Goal: Task Accomplishment & Management: Use online tool/utility

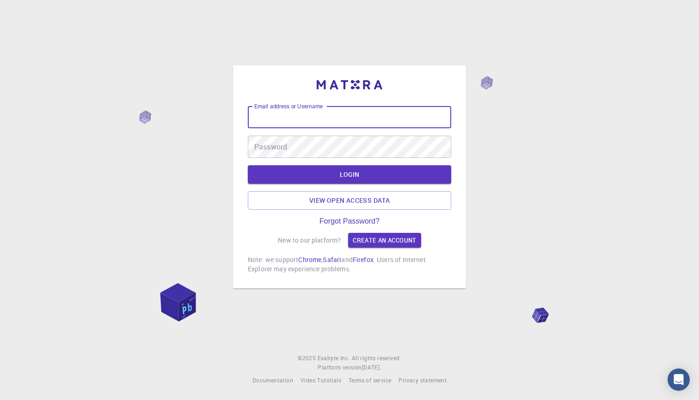
type input "[PERSON_NAME][EMAIL_ADDRESS][DOMAIN_NAME]"
click at [350, 175] on button "LOGIN" at bounding box center [349, 174] width 203 height 18
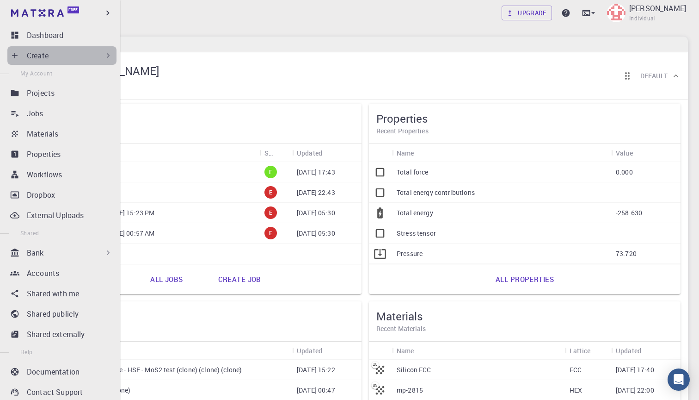
click at [30, 55] on p "Create" at bounding box center [38, 55] width 22 height 11
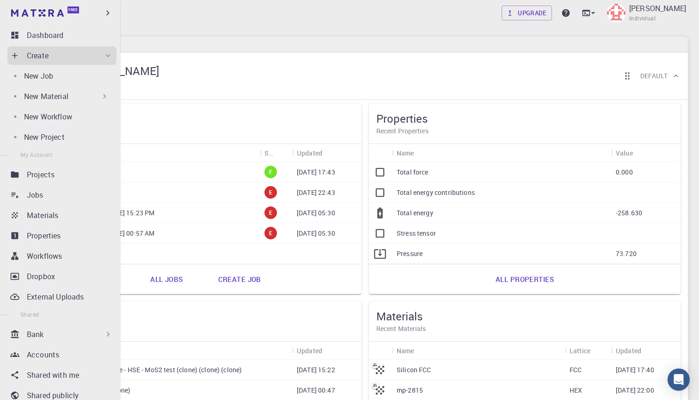
click at [57, 94] on p "New Material" at bounding box center [46, 96] width 44 height 11
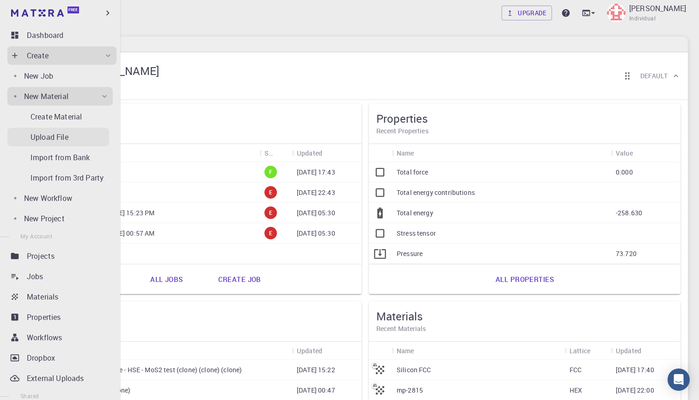
click at [65, 134] on p "Upload File" at bounding box center [50, 136] width 38 height 11
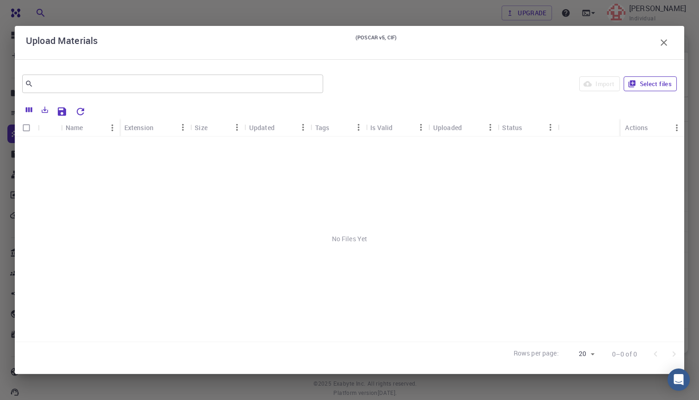
click at [651, 87] on button "Select files" at bounding box center [650, 83] width 53 height 15
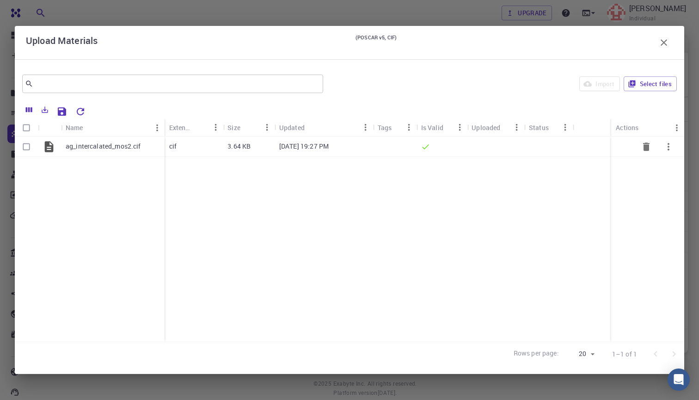
click at [26, 147] on input "Select row" at bounding box center [27, 147] width 18 height 18
checkbox input "true"
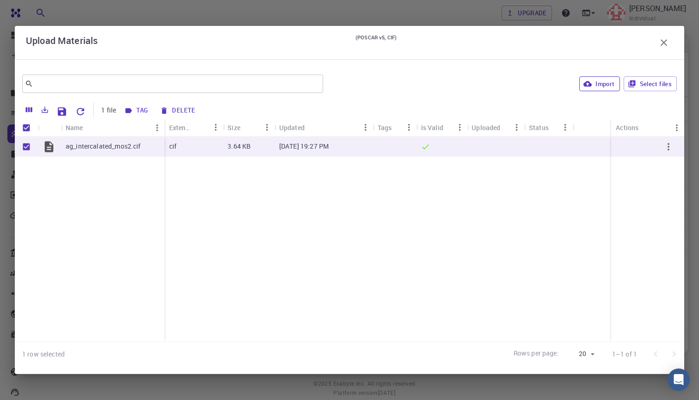
click at [592, 86] on button "Import" at bounding box center [600, 83] width 40 height 15
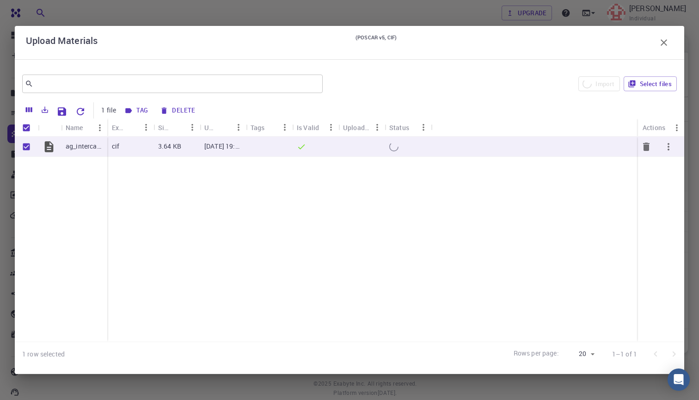
click at [669, 146] on icon "button" at bounding box center [669, 146] width 2 height 7
click at [663, 166] on span "Expand" at bounding box center [671, 169] width 20 height 9
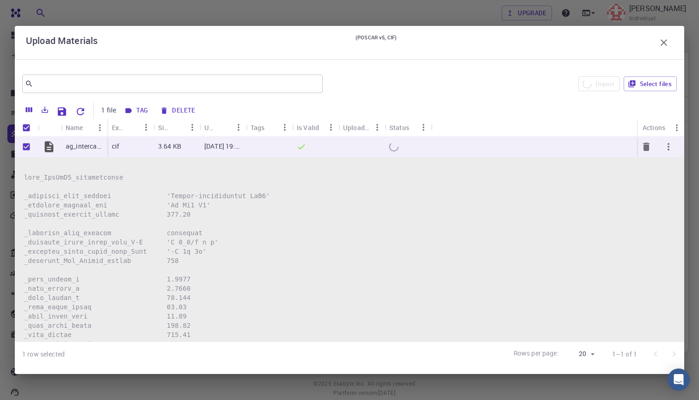
click at [672, 148] on icon "button" at bounding box center [668, 146] width 11 height 11
click at [669, 182] on span "Collapse" at bounding box center [672, 186] width 23 height 9
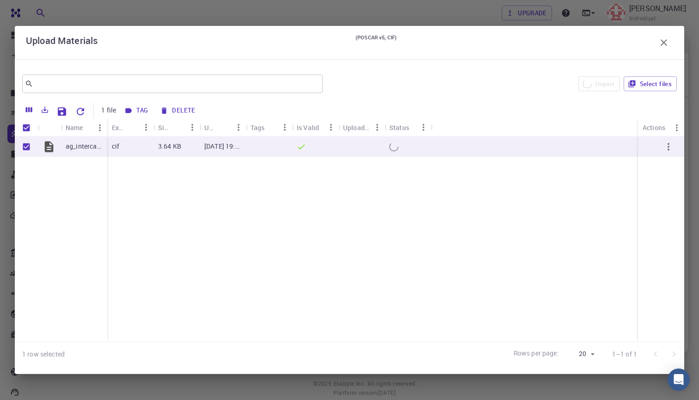
click at [533, 56] on div "Upload Materials (POSCAR v5, CIF)" at bounding box center [350, 42] width 670 height 33
click at [482, 48] on div "Upload Materials (POSCAR v5, CIF)" at bounding box center [349, 42] width 647 height 18
click at [662, 42] on icon "button" at bounding box center [664, 42] width 11 height 11
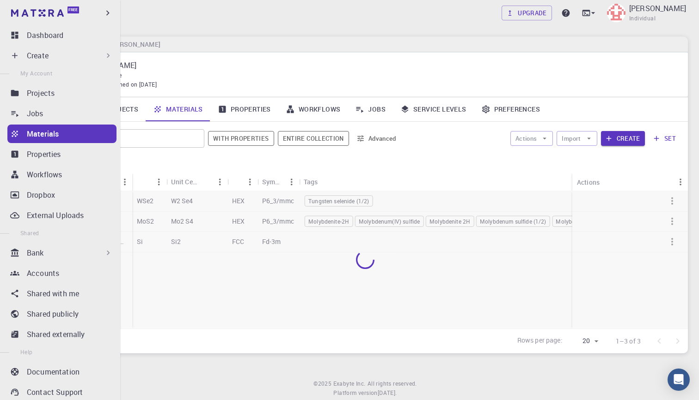
click at [55, 55] on div "Create" at bounding box center [70, 55] width 86 height 11
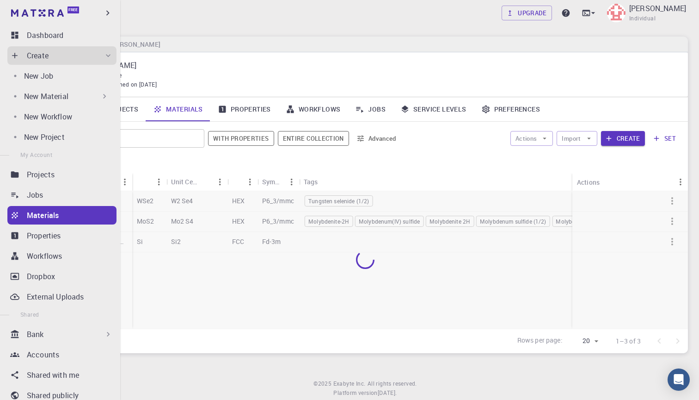
click at [67, 98] on p "New Material" at bounding box center [46, 96] width 44 height 11
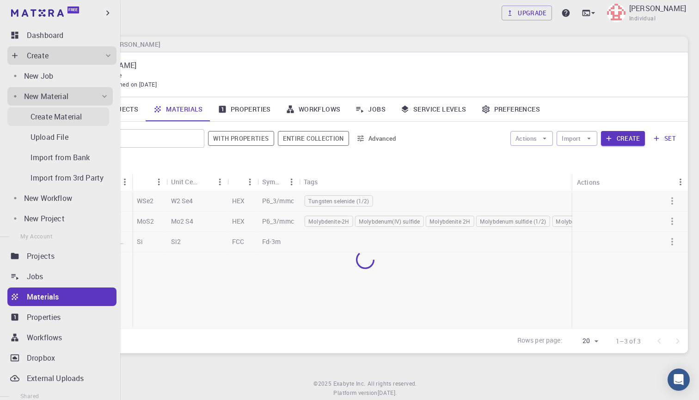
click at [57, 116] on p "Create Material" at bounding box center [56, 116] width 51 height 11
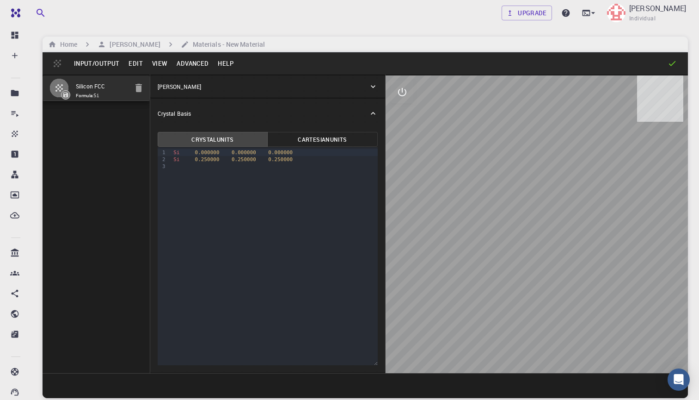
click at [60, 61] on div "Input/Output Edit View Advanced Help" at bounding box center [366, 63] width 646 height 22
click at [196, 64] on button "Advanced" at bounding box center [192, 63] width 41 height 15
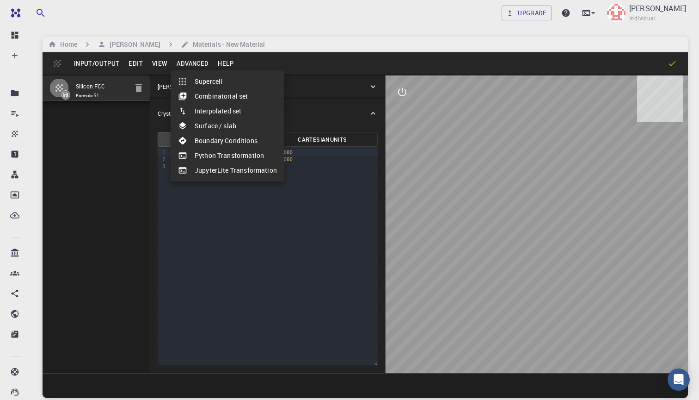
click at [157, 63] on div at bounding box center [349, 200] width 699 height 400
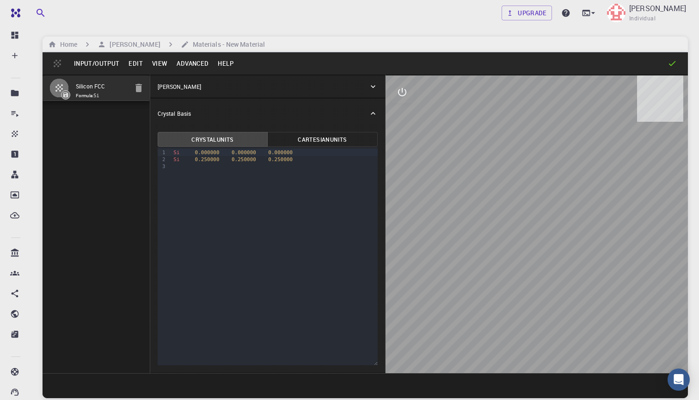
click at [134, 61] on button "Edit" at bounding box center [136, 63] width 24 height 15
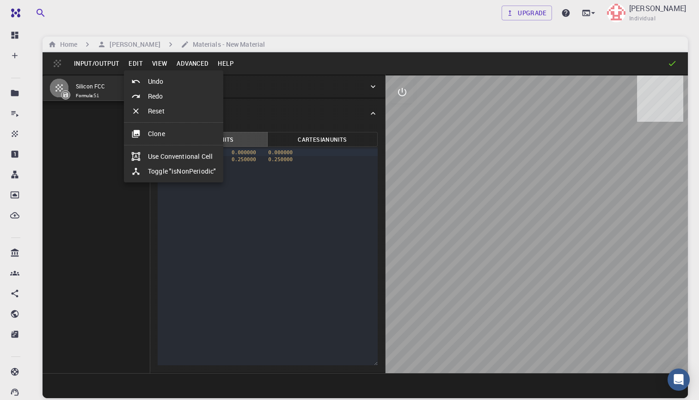
click at [112, 61] on div at bounding box center [349, 200] width 699 height 400
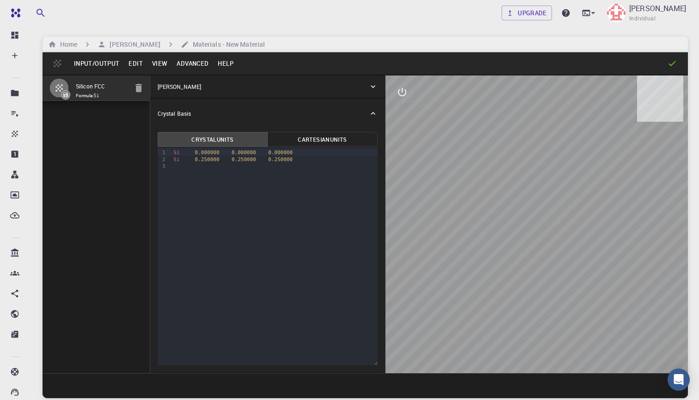
click at [101, 63] on button "Input/Output" at bounding box center [96, 63] width 55 height 15
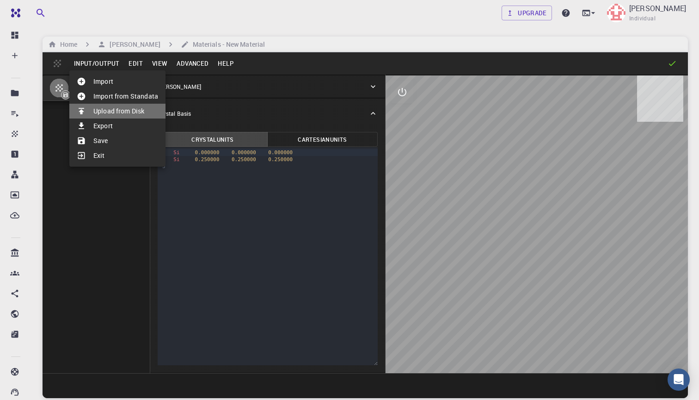
click at [122, 114] on li "Upload from Disk" at bounding box center [117, 111] width 96 height 15
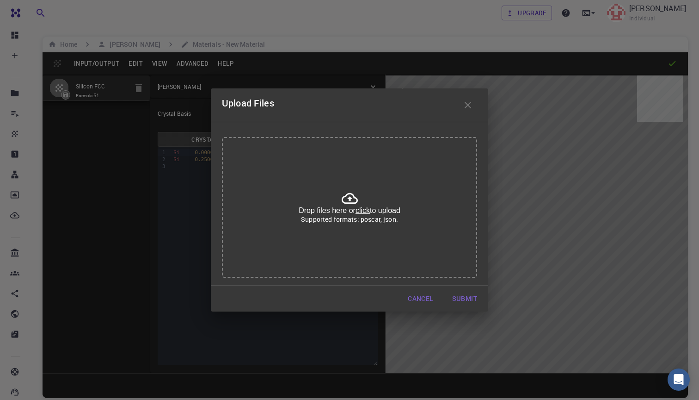
click at [355, 201] on icon at bounding box center [350, 198] width 16 height 16
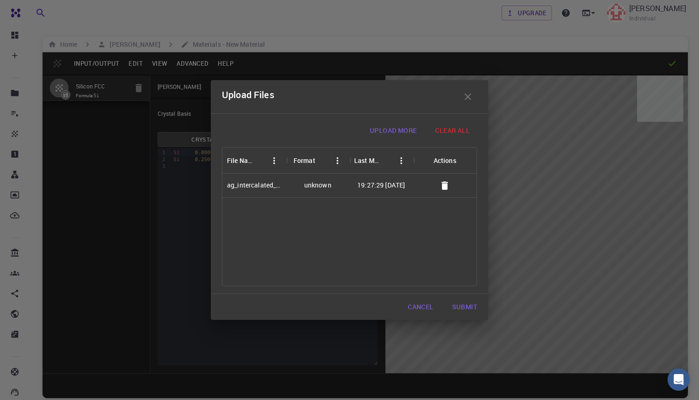
click at [469, 308] on button "Submit" at bounding box center [465, 306] width 40 height 18
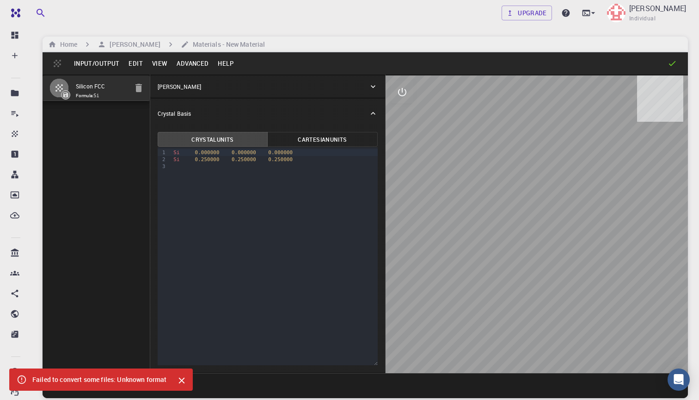
click at [180, 380] on icon "Close" at bounding box center [182, 380] width 10 height 10
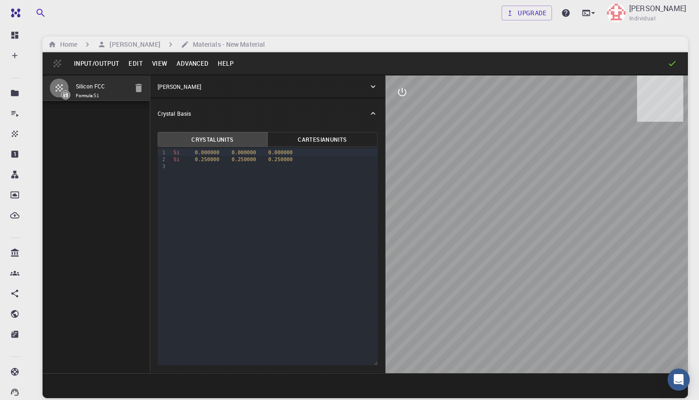
click at [93, 94] on span "Formula: Si" at bounding box center [102, 95] width 52 height 7
click at [139, 90] on icon "button" at bounding box center [139, 88] width 6 height 8
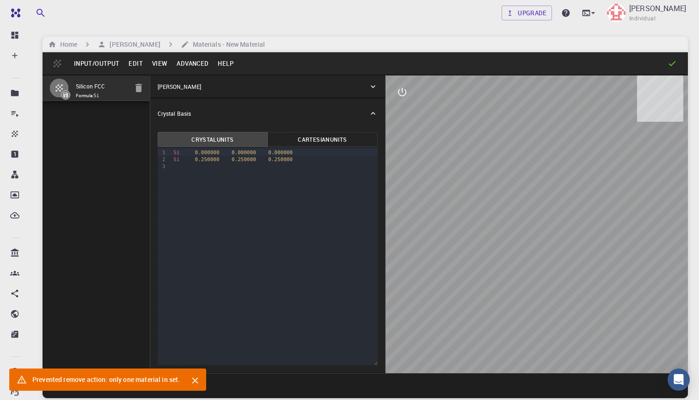
click at [139, 87] on icon "button" at bounding box center [139, 88] width 6 height 8
click at [400, 93] on icon "interactive" at bounding box center [402, 91] width 11 height 11
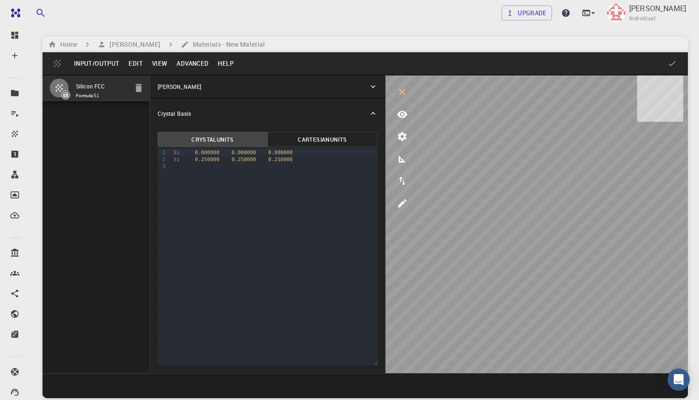
click at [111, 172] on div "Silicon FCC Formula: Si" at bounding box center [97, 223] width 108 height 298
click at [191, 63] on button "Advanced" at bounding box center [192, 63] width 41 height 15
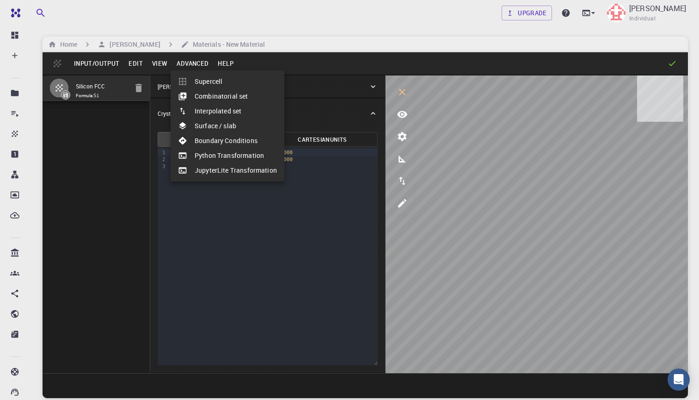
click at [198, 96] on li "Combinatorial set" at bounding box center [228, 96] width 114 height 15
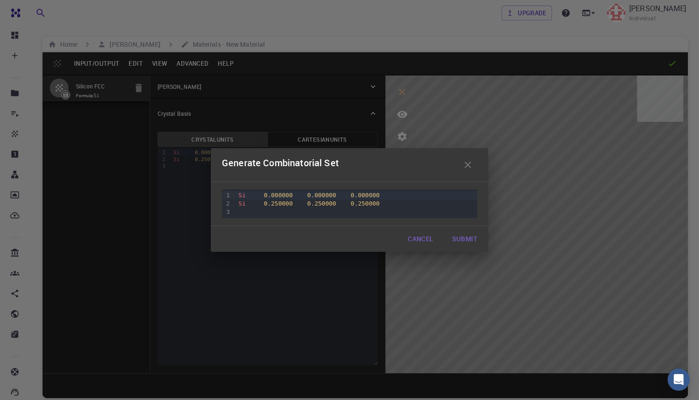
click at [468, 241] on button "Submit" at bounding box center [465, 238] width 40 height 18
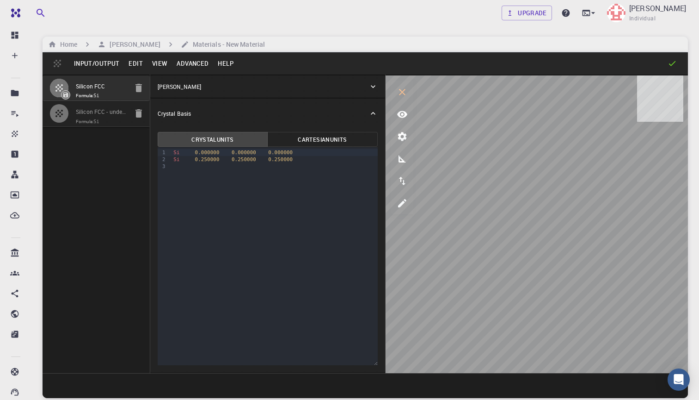
click at [96, 150] on div "Silicon FCC Formula: Si Silicon FCC - undefined Formula: Si" at bounding box center [97, 223] width 108 height 298
click at [106, 64] on button "Input/Output" at bounding box center [96, 63] width 55 height 15
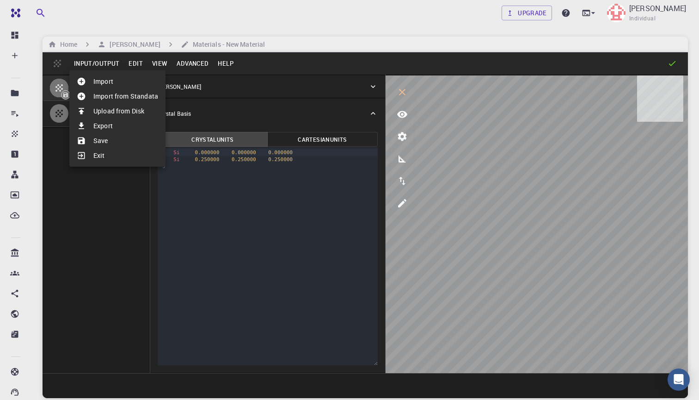
click at [122, 83] on li "Import" at bounding box center [117, 81] width 96 height 15
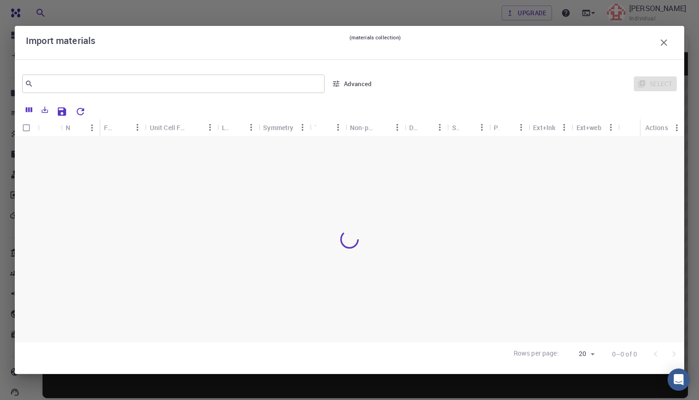
click at [455, 55] on div "Import materials (materials collection)" at bounding box center [350, 42] width 670 height 33
click at [268, 50] on div "Import materials (materials collection)" at bounding box center [349, 42] width 647 height 18
click at [367, 36] on small "(materials collection)" at bounding box center [375, 42] width 51 height 18
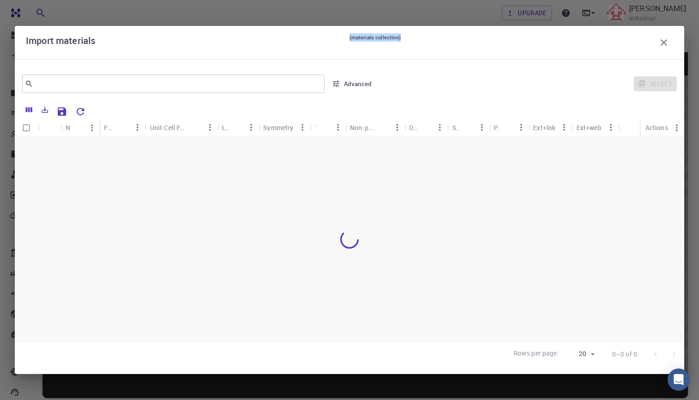
click at [367, 36] on small "(materials collection)" at bounding box center [375, 42] width 51 height 18
drag, startPoint x: 353, startPoint y: 38, endPoint x: 399, endPoint y: 39, distance: 46.3
click at [399, 39] on small "(materials collection)" at bounding box center [375, 42] width 51 height 18
click at [443, 47] on div "Import materials (materials collection)" at bounding box center [349, 42] width 647 height 18
click at [521, 38] on div "Import materials (materials collection)" at bounding box center [349, 42] width 647 height 18
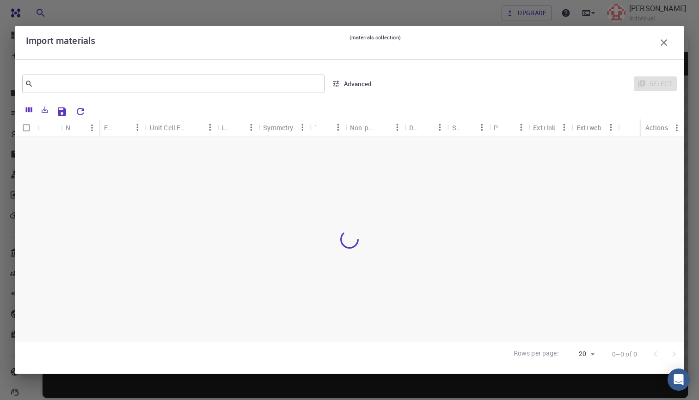
click at [662, 42] on icon "button" at bounding box center [664, 42] width 11 height 11
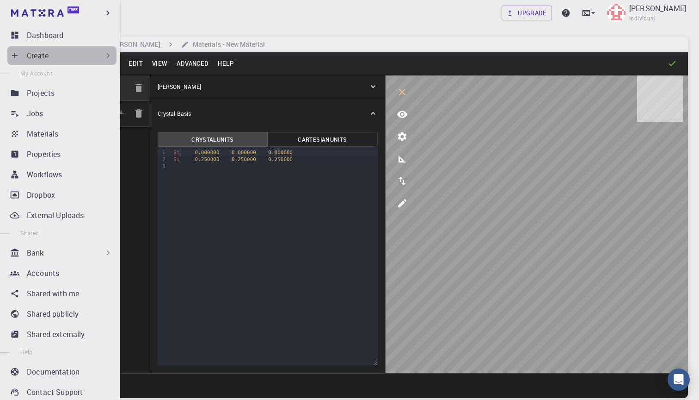
click at [23, 55] on div "Create" at bounding box center [61, 55] width 109 height 18
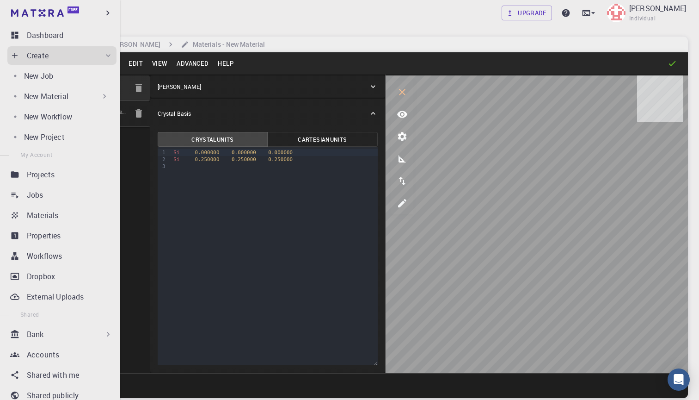
click at [65, 93] on p "New Material" at bounding box center [46, 96] width 44 height 11
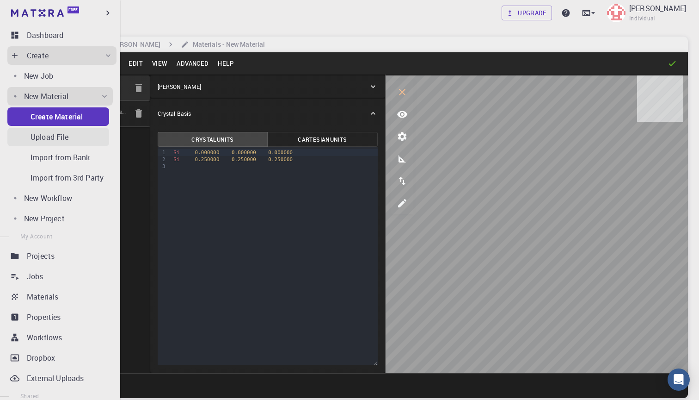
click at [57, 140] on p "Upload File" at bounding box center [50, 136] width 38 height 11
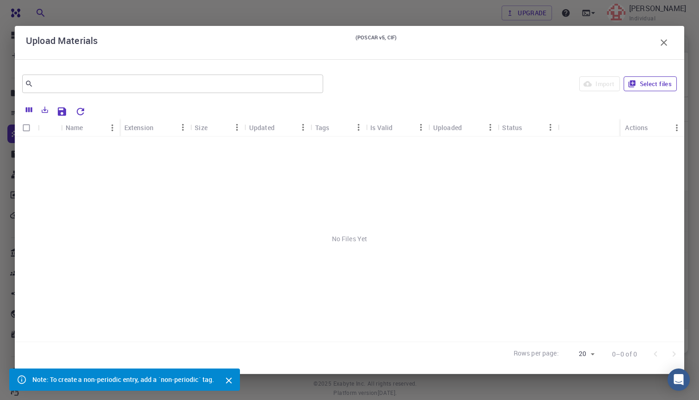
click at [657, 82] on button "Select files" at bounding box center [650, 83] width 53 height 15
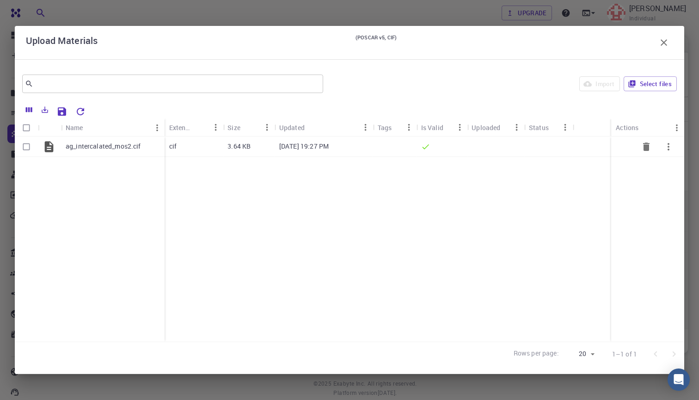
click at [24, 144] on input "Select row" at bounding box center [27, 147] width 18 height 18
checkbox input "true"
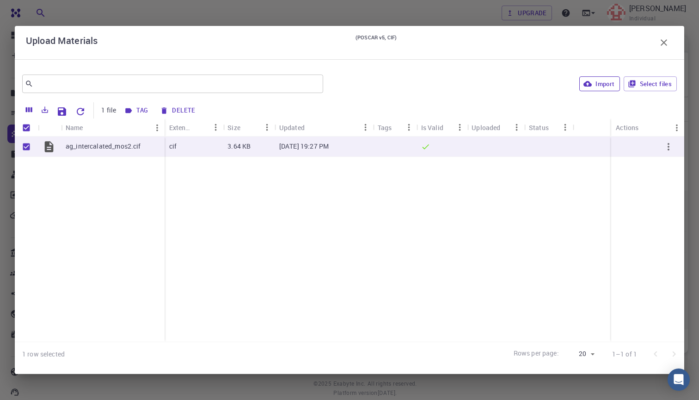
click at [602, 84] on button "Import" at bounding box center [600, 83] width 40 height 15
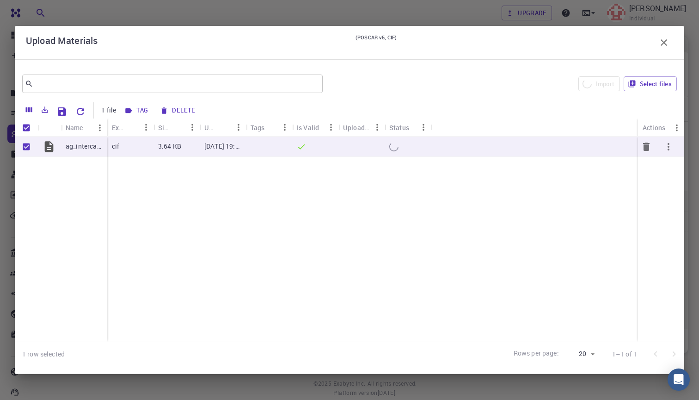
click at [27, 147] on input "Unselect row" at bounding box center [27, 147] width 18 height 18
checkbox input "false"
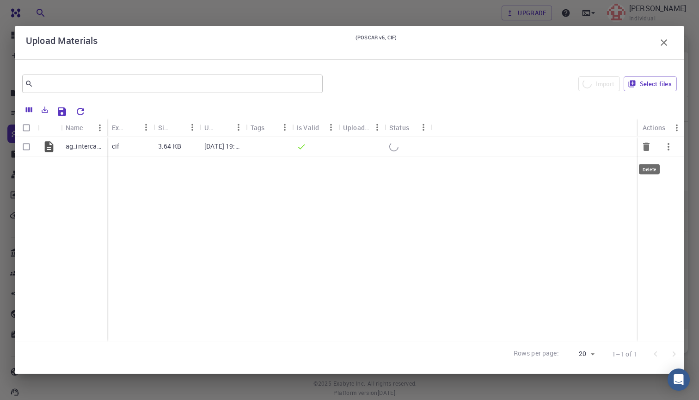
click at [647, 148] on icon "Delete" at bounding box center [646, 146] width 6 height 8
click at [661, 43] on icon "button" at bounding box center [664, 42] width 11 height 11
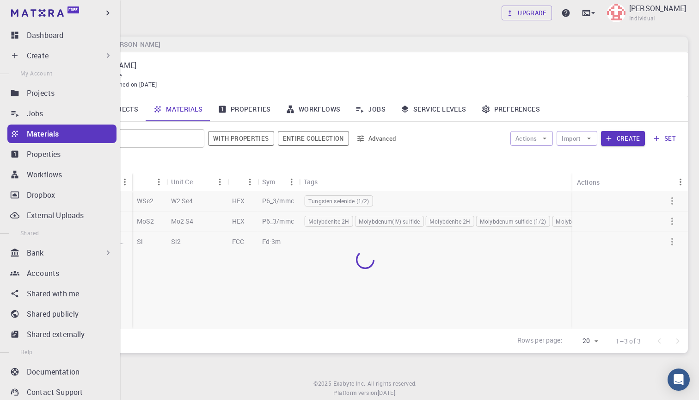
click at [46, 55] on p "Create" at bounding box center [38, 55] width 22 height 11
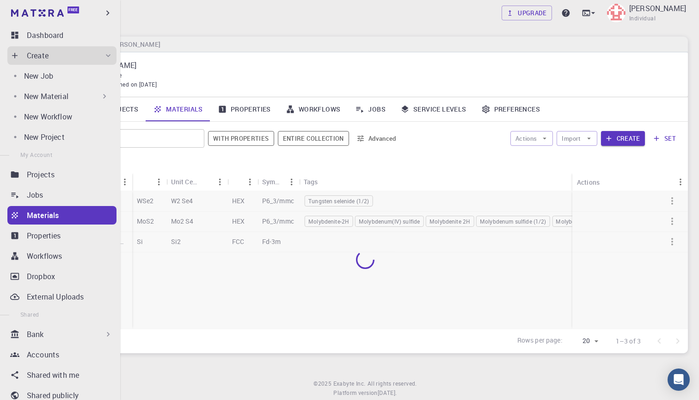
click at [71, 90] on div "New Material" at bounding box center [59, 96] width 105 height 18
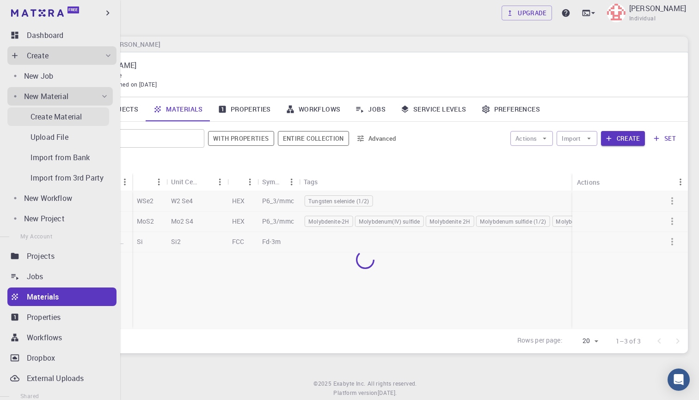
click at [71, 115] on p "Create Material" at bounding box center [56, 116] width 51 height 11
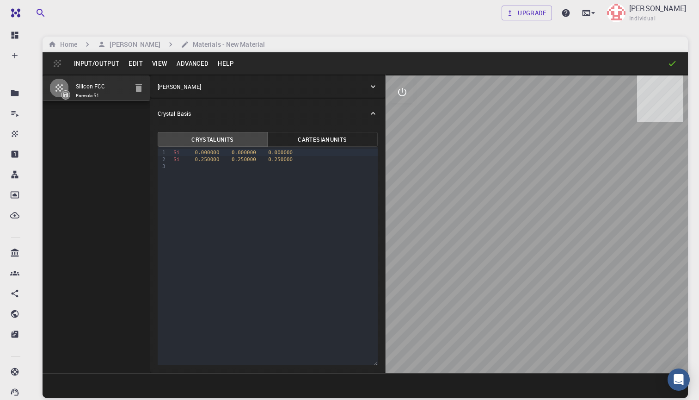
click at [102, 65] on button "Input/Output" at bounding box center [96, 63] width 55 height 15
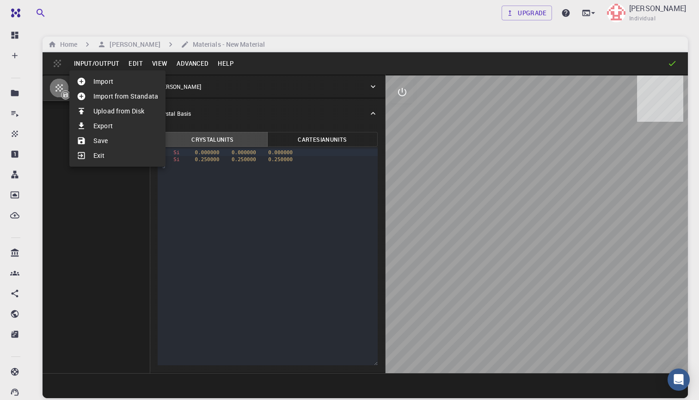
click at [105, 81] on li "Import" at bounding box center [117, 81] width 96 height 15
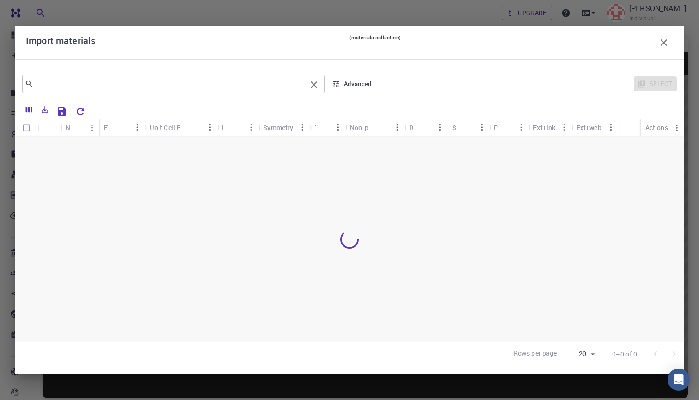
click at [227, 86] on input "text" at bounding box center [169, 83] width 273 height 13
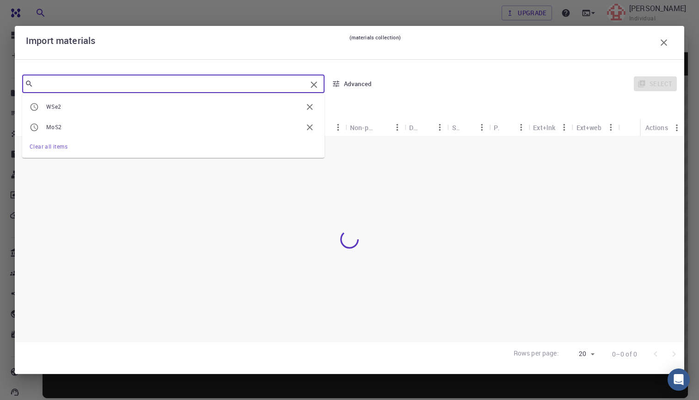
click at [129, 122] on li "MoS2" at bounding box center [173, 127] width 302 height 20
click at [253, 86] on input "MoS2" at bounding box center [169, 83] width 273 height 13
type input "MoS2"
click at [438, 77] on div "Select" at bounding box center [528, 84] width 297 height 22
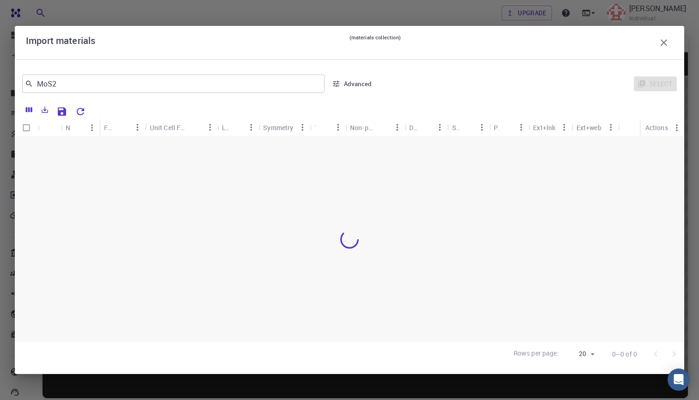
click at [665, 42] on icon "button" at bounding box center [664, 42] width 6 height 6
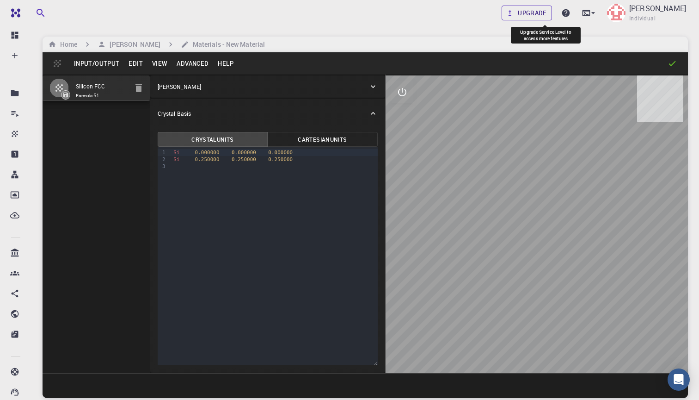
click at [548, 15] on link "Upgrade" at bounding box center [527, 13] width 50 height 15
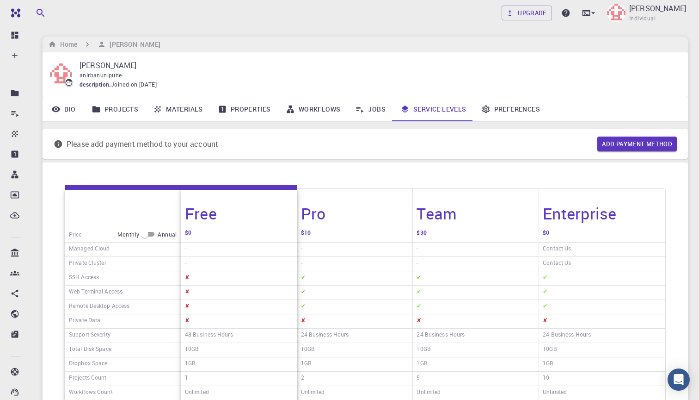
click at [175, 115] on link "Materials" at bounding box center [178, 109] width 65 height 24
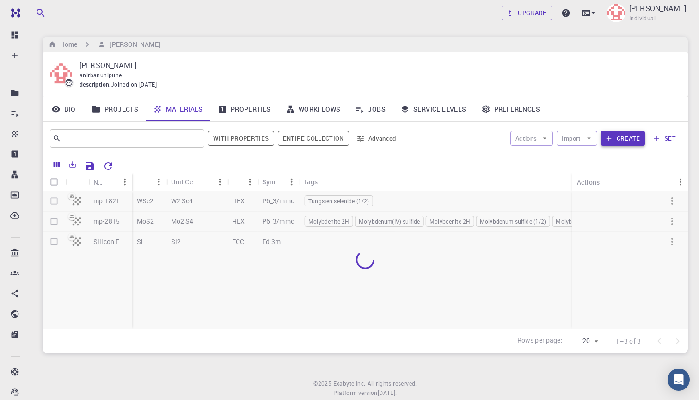
click at [622, 139] on button "Create" at bounding box center [623, 138] width 44 height 15
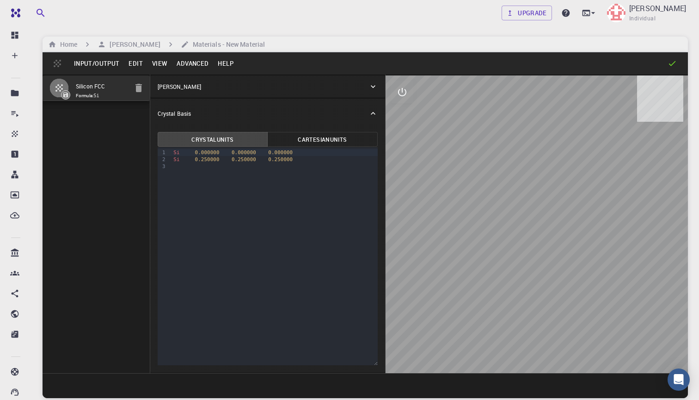
click at [96, 60] on button "Input/Output" at bounding box center [96, 63] width 55 height 15
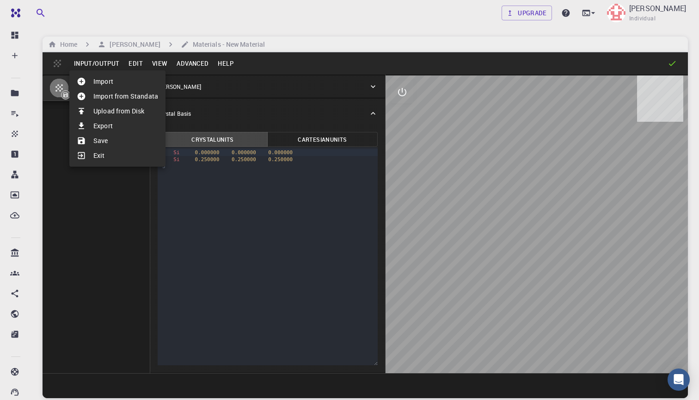
click at [120, 93] on li "Import from Standata" at bounding box center [117, 96] width 96 height 15
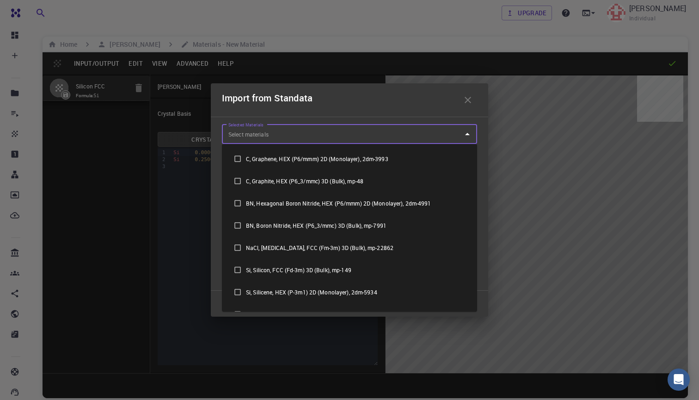
click at [324, 139] on input "Selected Materials" at bounding box center [342, 134] width 233 height 15
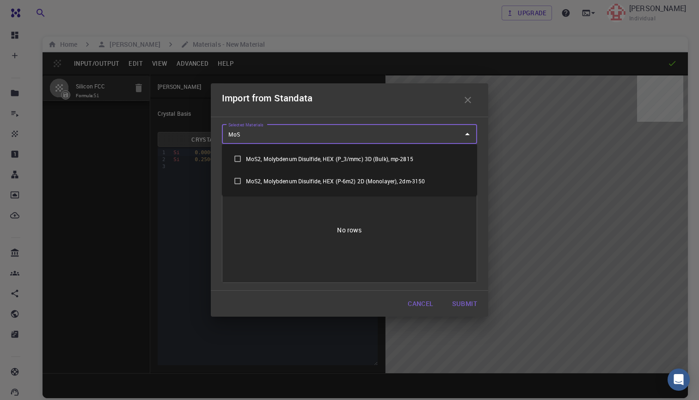
type input "MoS2"
click at [237, 158] on input "checkbox" at bounding box center [237, 158] width 17 height 17
checkbox input "true"
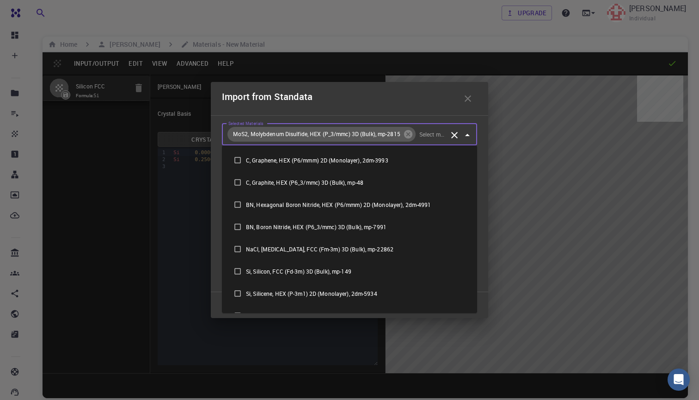
scroll to position [302, 0]
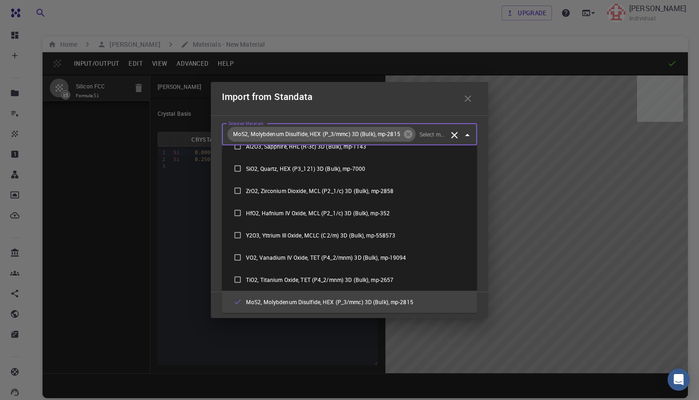
click at [402, 98] on div "Import from Standata" at bounding box center [349, 98] width 255 height 18
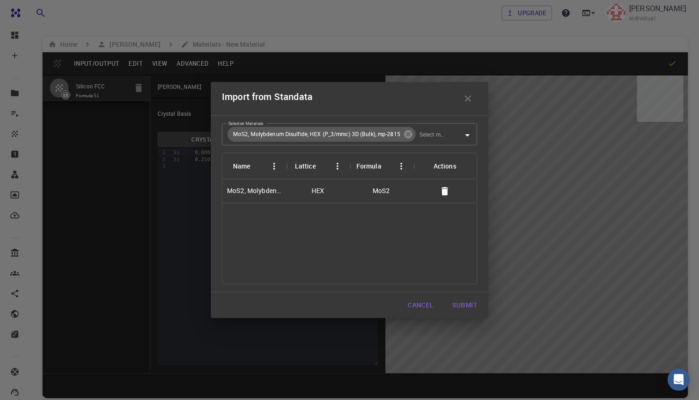
click at [474, 304] on button "Submit" at bounding box center [465, 305] width 40 height 18
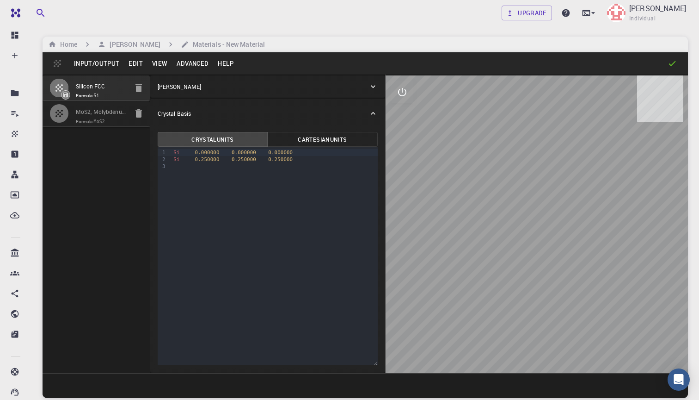
click at [97, 170] on div "Silicon FCC Formula: Si MoS2, Molybdenum Disulfide, HEX (P_3/mmc) 3D (Bulk), mp…" at bounding box center [97, 223] width 108 height 298
click at [99, 119] on code "MoS2" at bounding box center [99, 121] width 11 height 5
type input "HEX"
type input "3.192238"
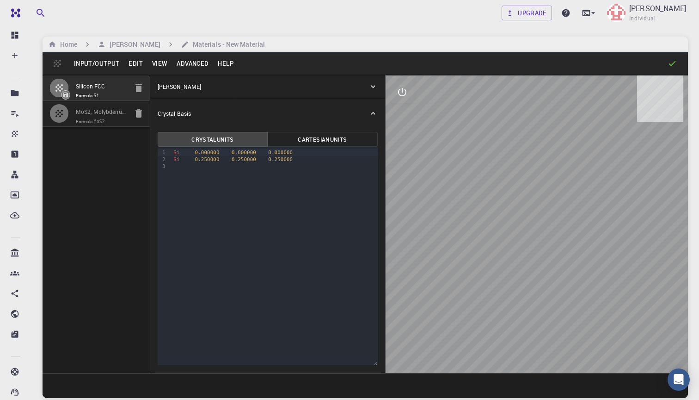
type input "13.37829"
type input "90"
type input "60"
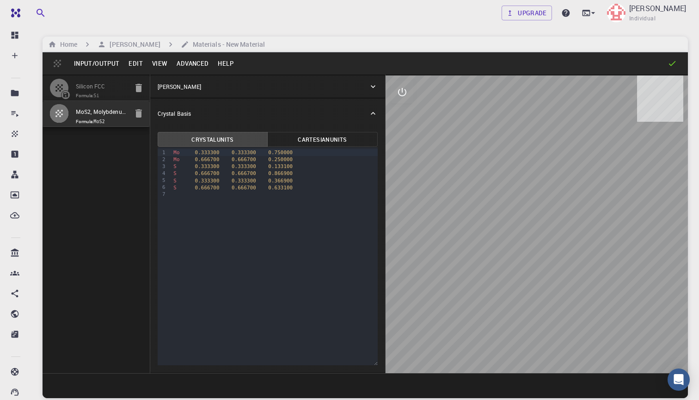
click at [97, 86] on input "Silicon FCC" at bounding box center [102, 86] width 52 height 11
type input "FCC"
type input "3.8669997952417843"
type input "3.8669998461227024"
type input "3.867"
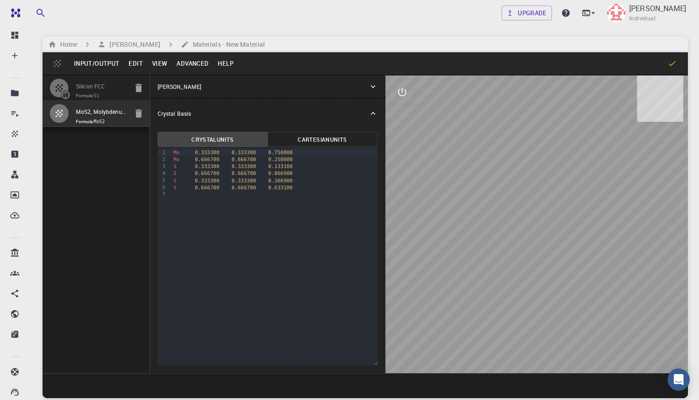
type input "59.9999986836772"
type input "59.999998248423154"
type input "59.99999432867027"
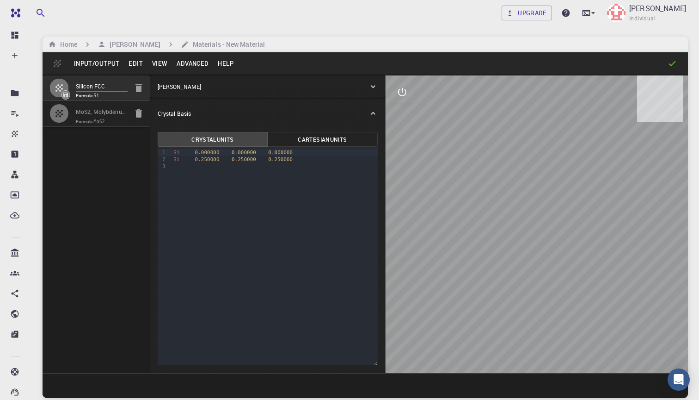
click at [141, 87] on icon "button" at bounding box center [139, 88] width 6 height 8
type input "HEX"
type input "3.192238"
type input "13.37829"
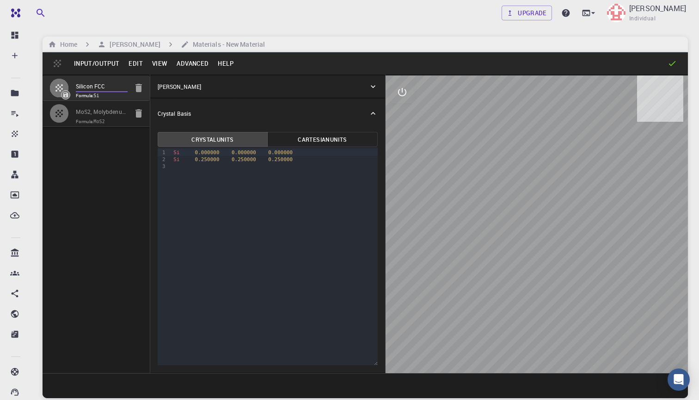
type input "90"
type input "60"
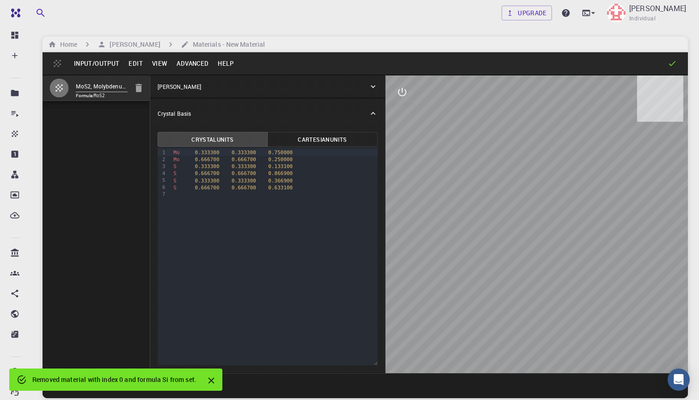
click at [112, 169] on div "MoS2, Molybdenum Disulfide, HEX (P_3/mmc) 3D (Bulk), mp-2815 Formula: MoS2" at bounding box center [97, 223] width 108 height 298
click at [99, 66] on button "Input/Output" at bounding box center [96, 63] width 55 height 15
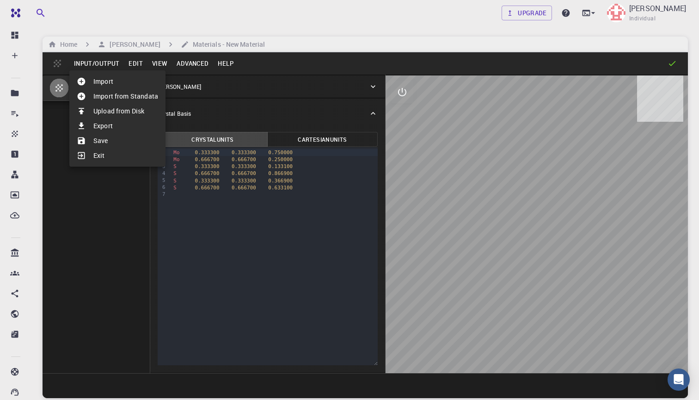
click at [120, 100] on li "Import from Standata" at bounding box center [117, 96] width 96 height 15
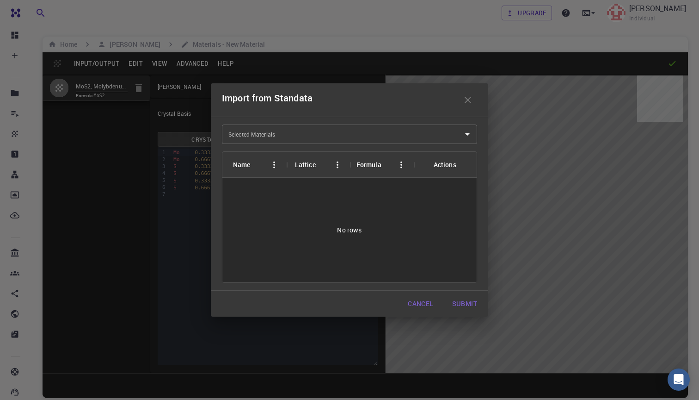
click at [317, 141] on input "Selected Materials" at bounding box center [342, 134] width 233 height 15
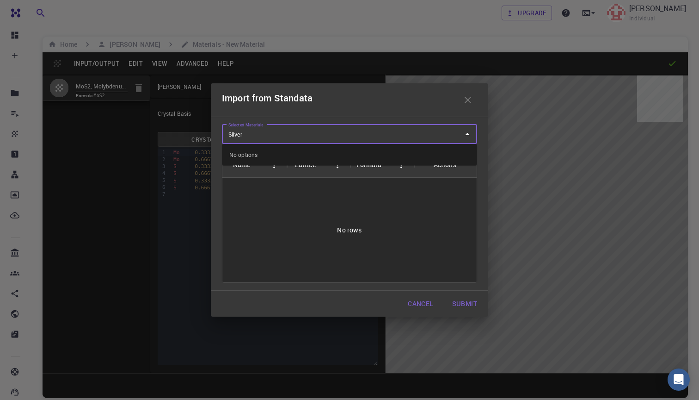
scroll to position [0, 0]
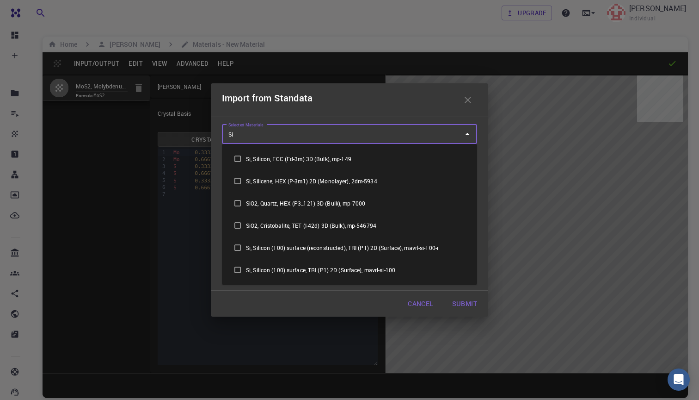
type input "S"
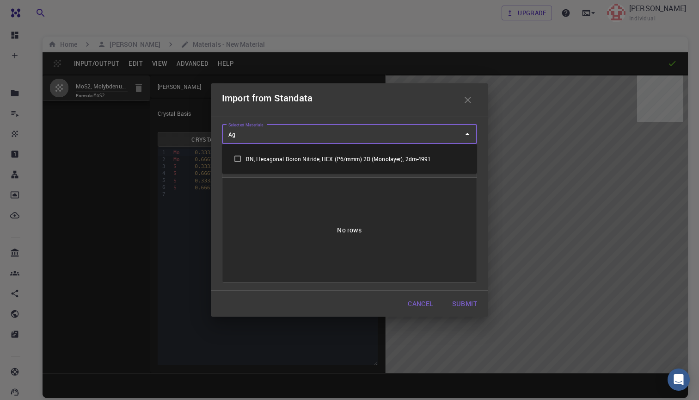
type input "A"
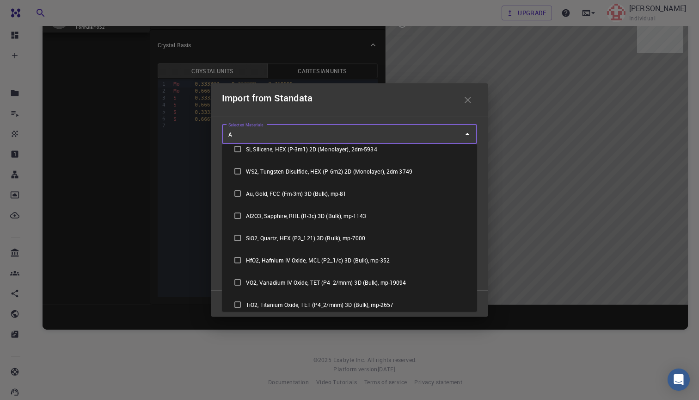
scroll to position [77, 0]
click at [239, 216] on input "checkbox" at bounding box center [237, 215] width 17 height 17
checkbox input "true"
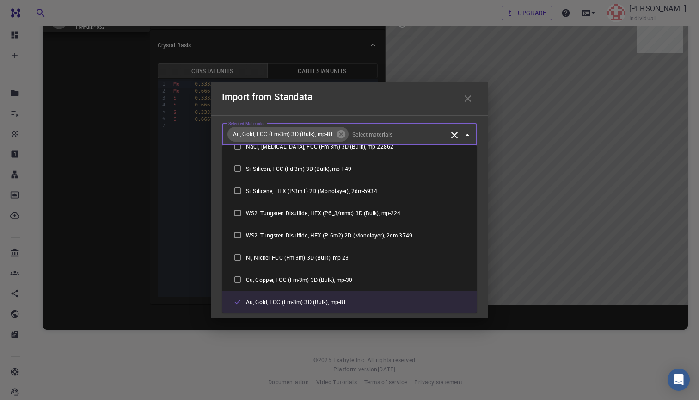
click at [486, 244] on div "Selected Materials Au, Gold, FCC (Fm-3m) 3D (Bulk), mp-81 Selected Materials Na…" at bounding box center [349, 203] width 277 height 177
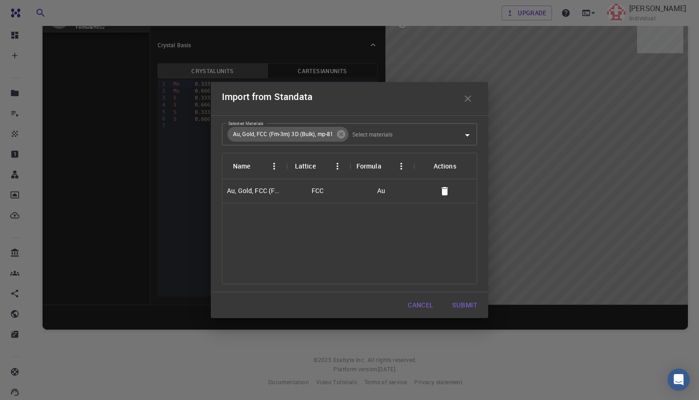
click at [466, 304] on button "Submit" at bounding box center [465, 305] width 40 height 18
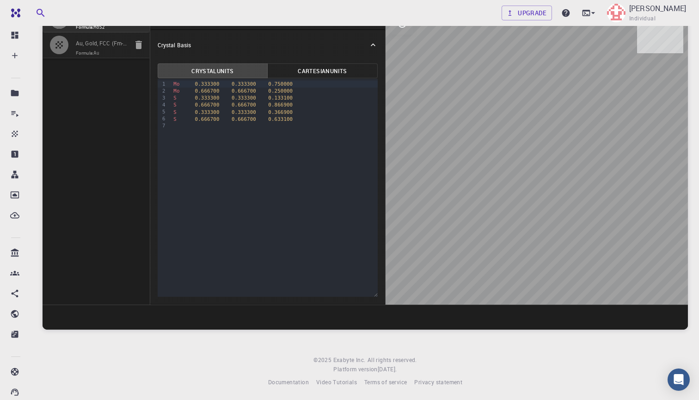
scroll to position [55, 0]
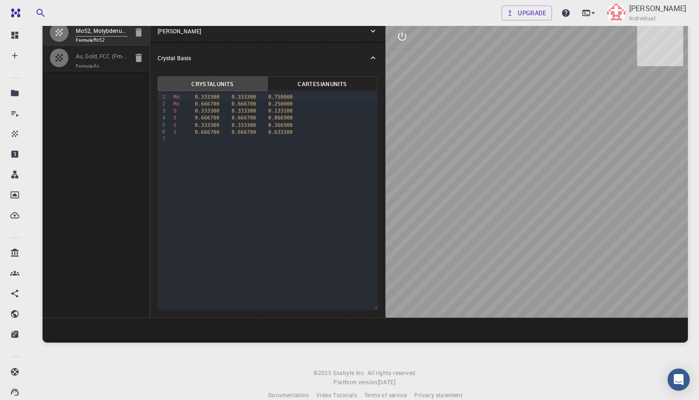
click at [115, 118] on div "MoS2, Molybdenum Disulfide, HEX (P_3/mmc) 3D (Bulk), mp-2815 Formula: MoS2 Au, …" at bounding box center [97, 168] width 108 height 298
click at [105, 61] on input "Au, Gold, FCC (Fm-3m) 3D (Bulk), mp-81" at bounding box center [102, 56] width 52 height 11
type input "FCC"
type input "2.949546"
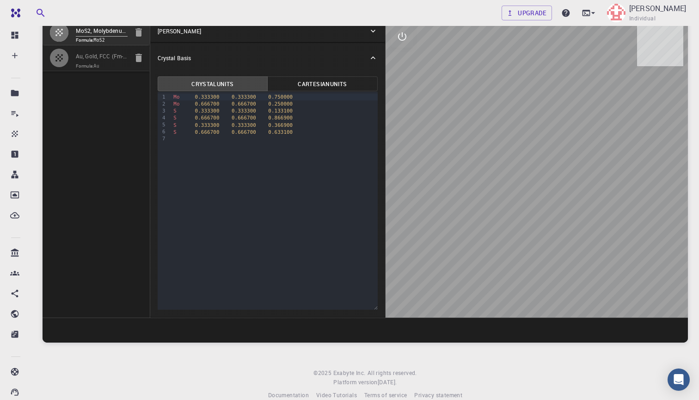
type input "2.949546"
type input "60"
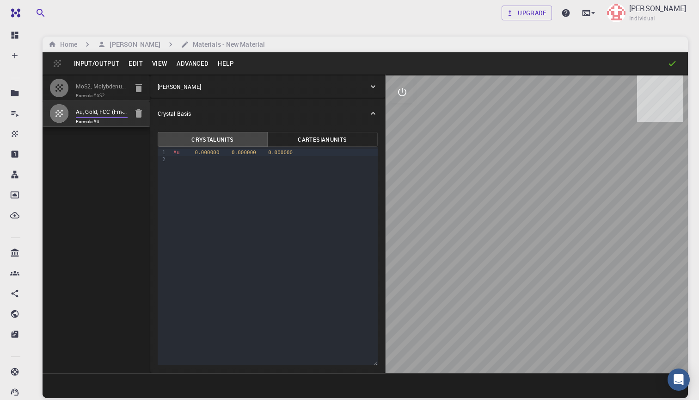
scroll to position [0, 0]
click at [192, 61] on button "Advanced" at bounding box center [192, 63] width 41 height 15
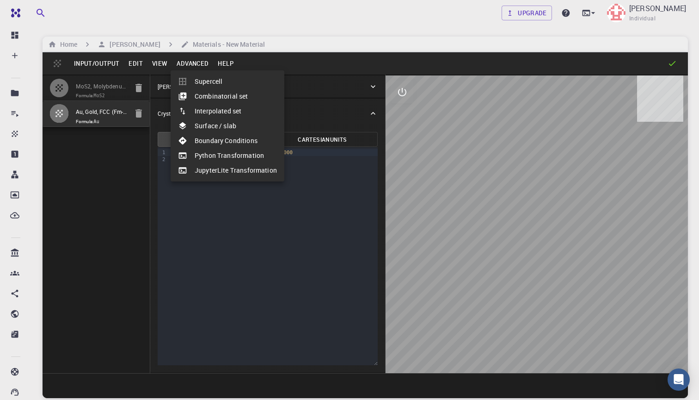
click at [202, 99] on li "Combinatorial set" at bounding box center [228, 96] width 114 height 15
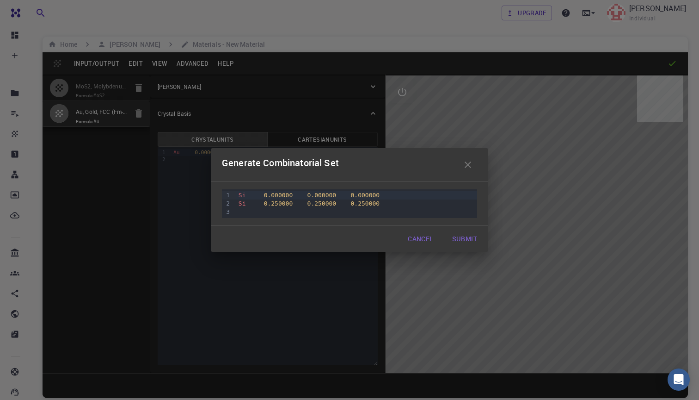
click at [465, 240] on button "Submit" at bounding box center [465, 238] width 40 height 18
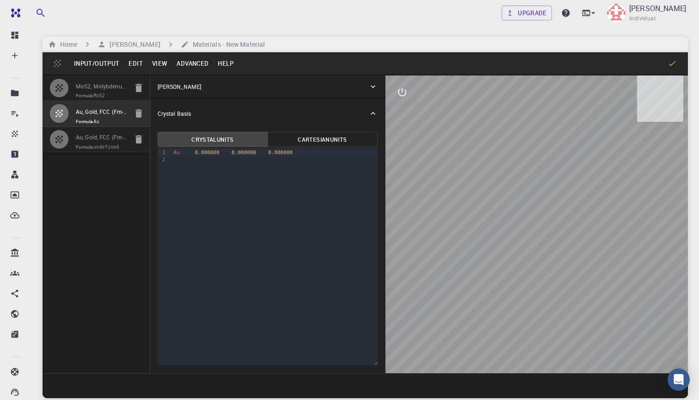
click at [158, 62] on button "View" at bounding box center [160, 63] width 25 height 15
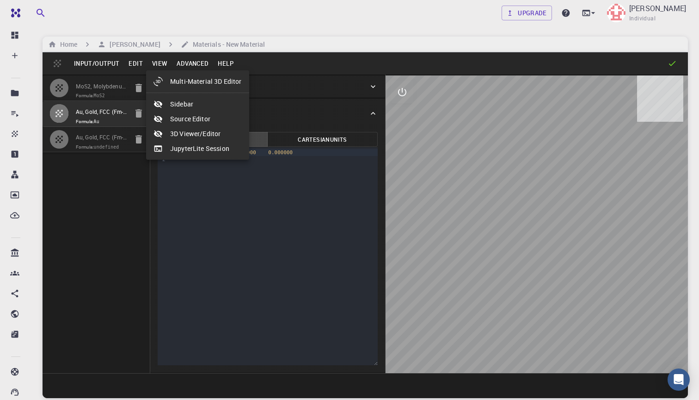
click at [106, 144] on div at bounding box center [349, 200] width 699 height 400
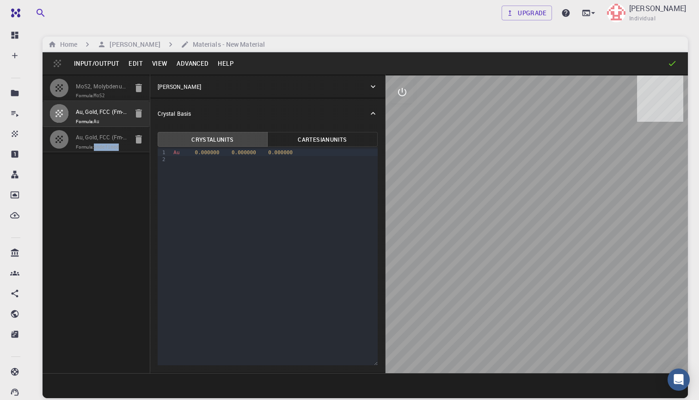
click at [99, 111] on input "Au, Gold, FCC (Fm-3m) 3D (Bulk), mp-81" at bounding box center [102, 112] width 52 height 11
click at [105, 141] on input "Au, Gold, FCC (Fm-3m) 3D (Bulk), mp-81 - undefined" at bounding box center [102, 138] width 52 height 11
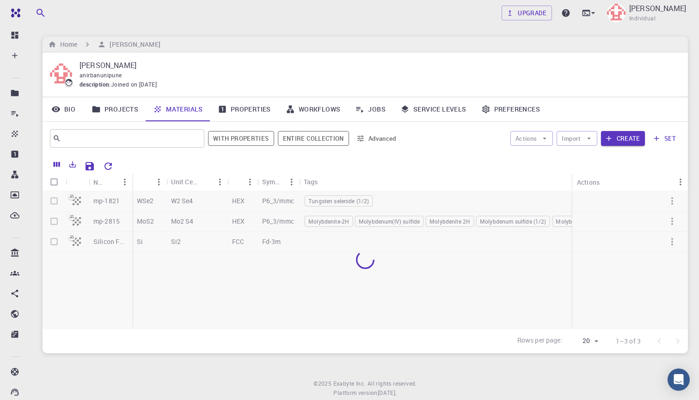
click at [485, 39] on div "Home [PERSON_NAME]" at bounding box center [366, 45] width 646 height 16
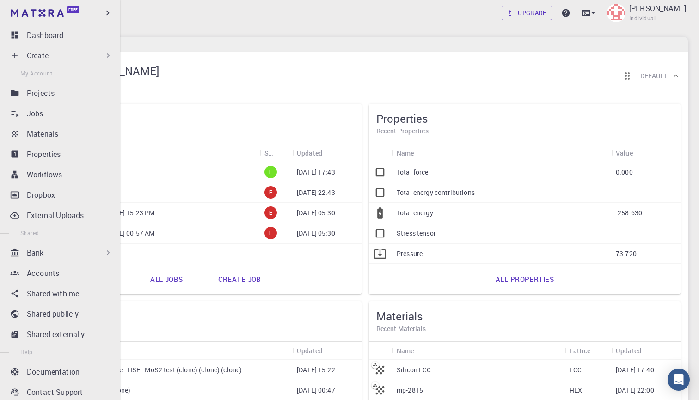
click at [93, 53] on div "Create" at bounding box center [70, 55] width 86 height 11
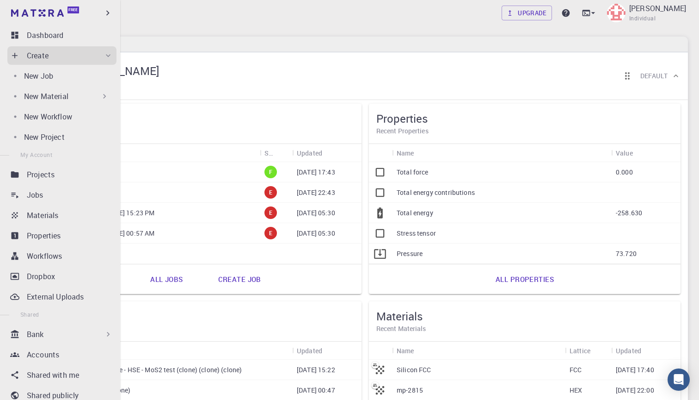
click at [65, 96] on p "New Material" at bounding box center [46, 96] width 44 height 11
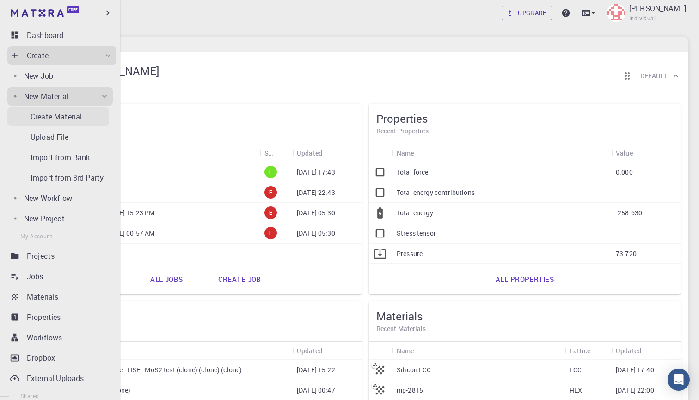
click at [56, 117] on p "Create Material" at bounding box center [56, 116] width 51 height 11
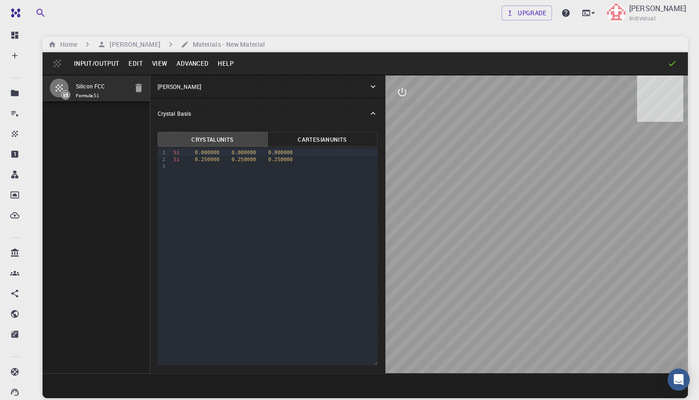
click at [94, 68] on button "Input/Output" at bounding box center [96, 63] width 55 height 15
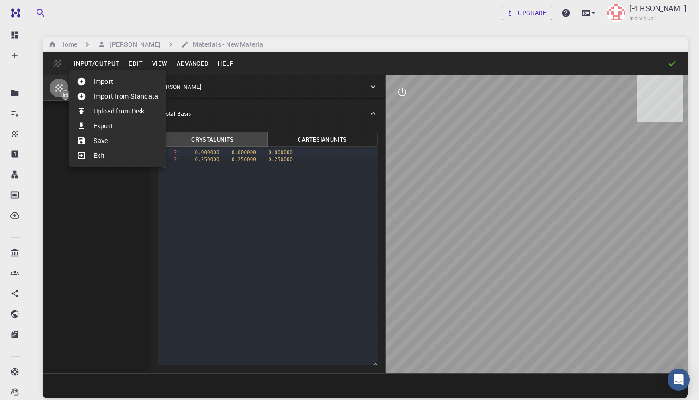
click at [106, 113] on li "Upload from Disk" at bounding box center [117, 111] width 96 height 15
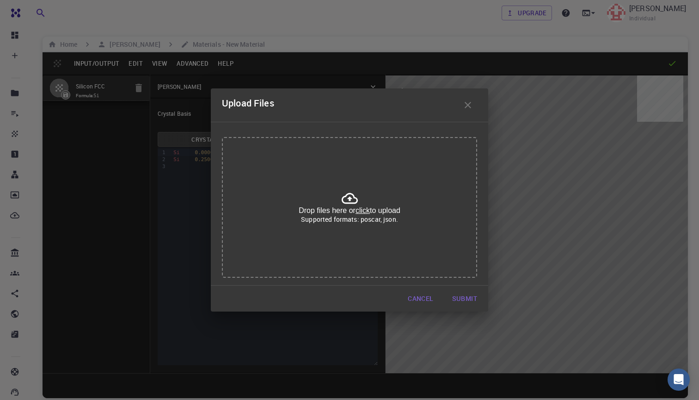
click at [363, 212] on u "click" at bounding box center [363, 210] width 14 height 8
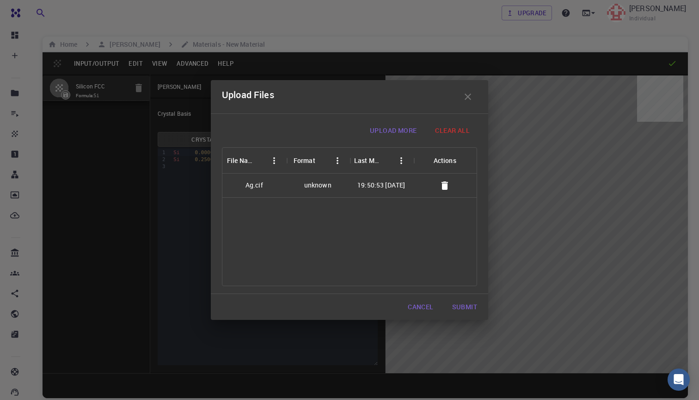
click at [469, 306] on button "Submit" at bounding box center [465, 306] width 40 height 18
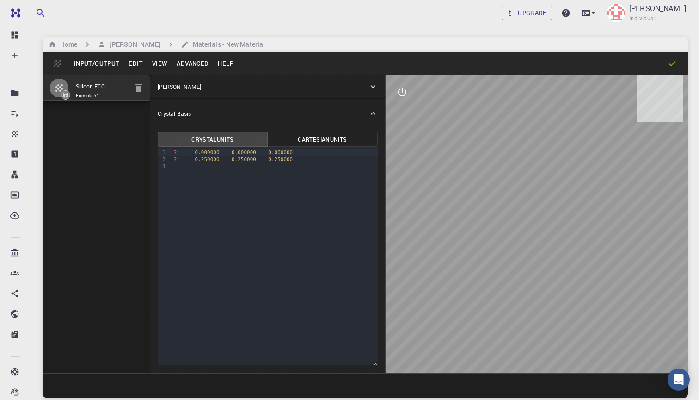
click at [115, 169] on div "Silicon FCC Formula: Si" at bounding box center [97, 223] width 108 height 298
click at [92, 65] on button "Input/Output" at bounding box center [96, 63] width 55 height 15
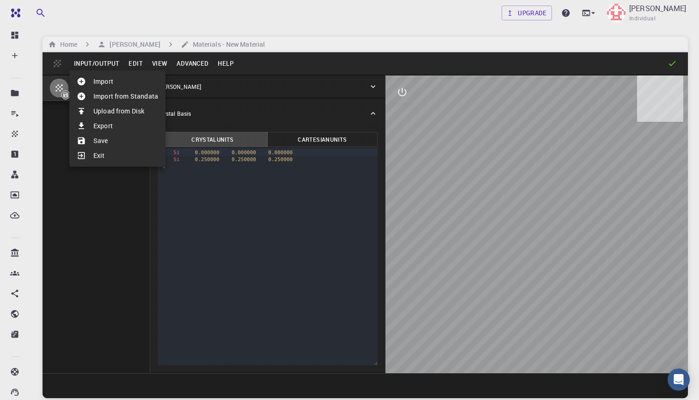
click at [127, 95] on li "Import from Standata" at bounding box center [117, 96] width 96 height 15
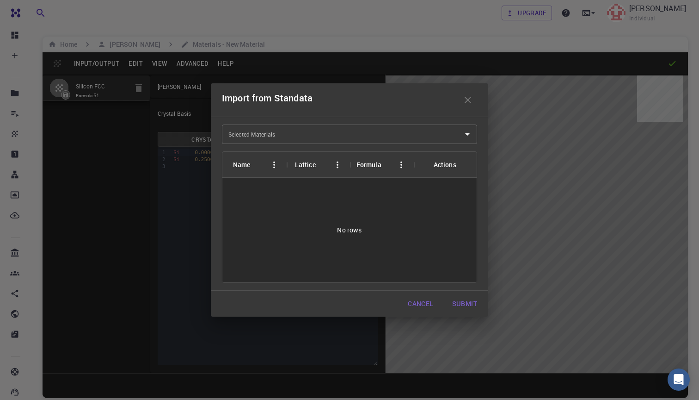
click at [281, 131] on input "Selected Materials" at bounding box center [342, 134] width 233 height 15
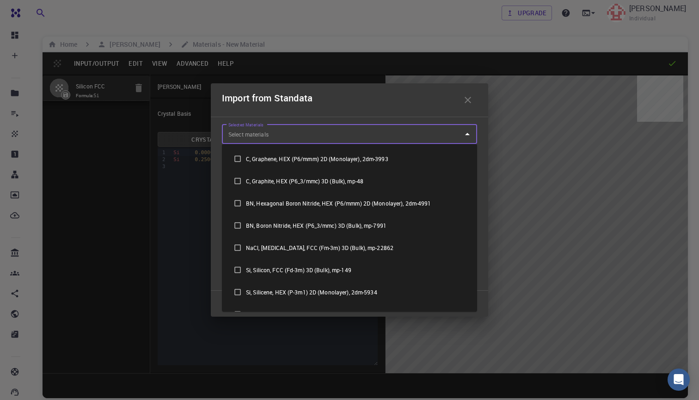
click at [468, 132] on icon "Close" at bounding box center [467, 134] width 11 height 11
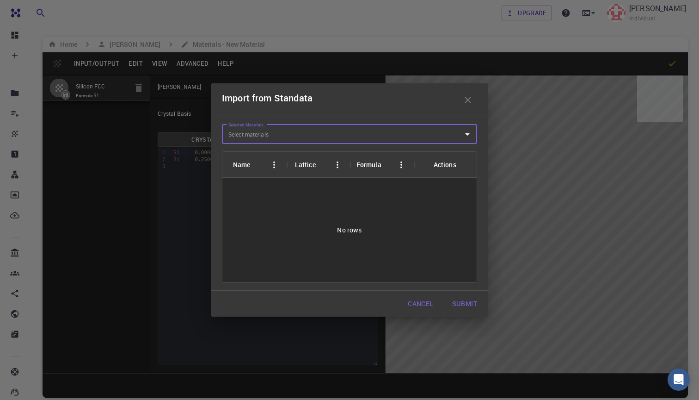
click at [468, 132] on icon "Open" at bounding box center [467, 134] width 11 height 11
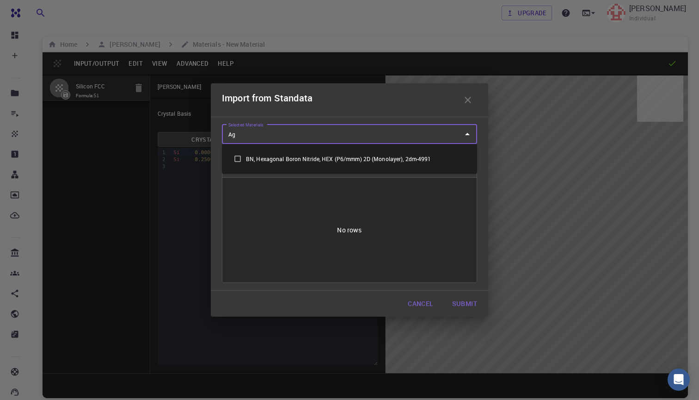
type input "A"
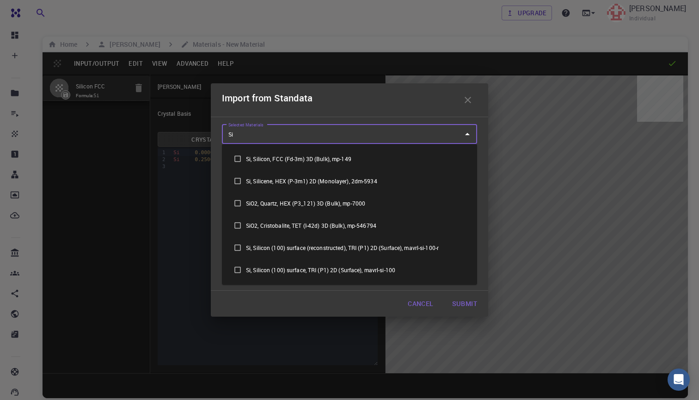
type input "S"
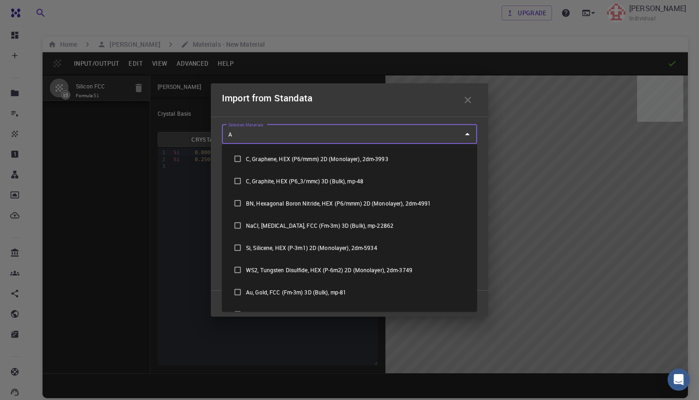
type input "Au"
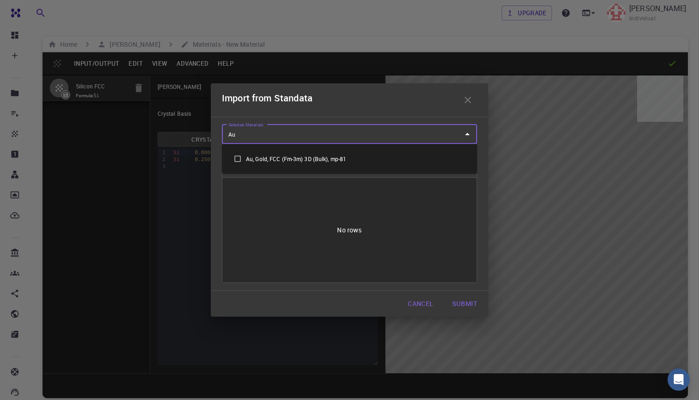
click at [239, 160] on input "checkbox" at bounding box center [237, 158] width 17 height 17
checkbox input "true"
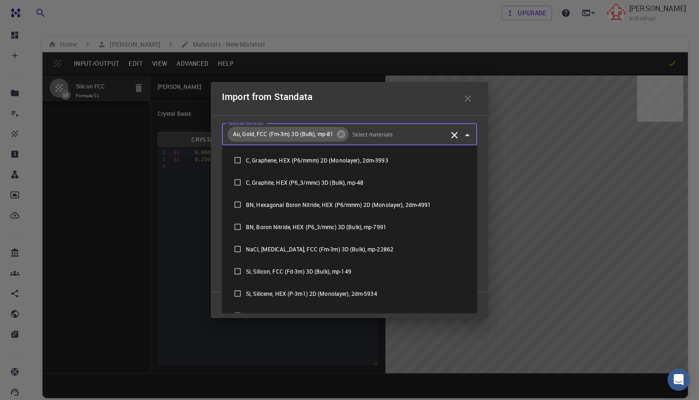
scroll to position [103, 0]
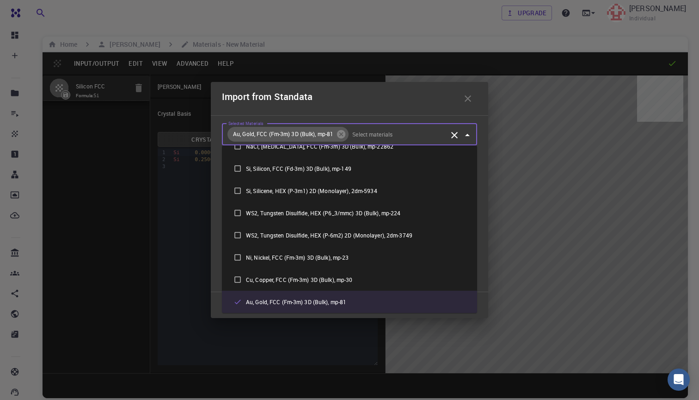
click at [485, 264] on div "Selected Materials Au, Gold, FCC (Fm-3m) 3D (Bulk), mp-81 Selected Materials Na…" at bounding box center [349, 203] width 277 height 177
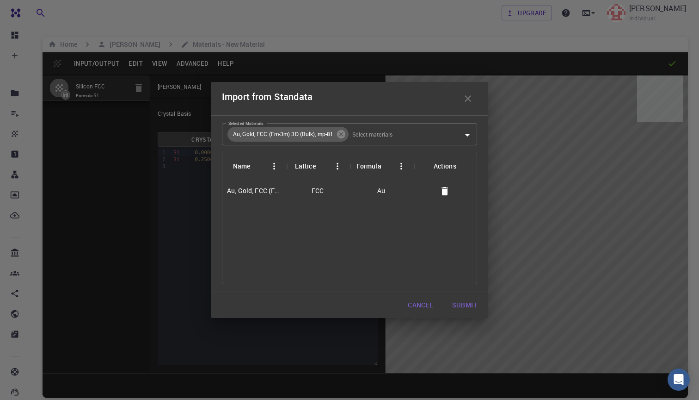
click at [464, 305] on button "Submit" at bounding box center [465, 305] width 40 height 18
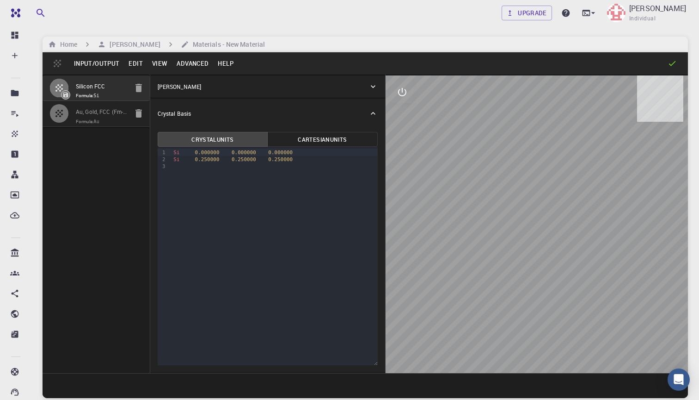
click at [95, 152] on div "Silicon FCC Formula: Si Au, Gold, FCC (Fm-3m) 3D (Bulk), mp-81 Formula: Au" at bounding box center [97, 223] width 108 height 298
click at [101, 179] on div "Silicon FCC Formula: Si Au, Gold, FCC (Fm-3m) 3D (Bulk), mp-81 Formula: Au" at bounding box center [97, 223] width 108 height 298
click at [156, 65] on button "View" at bounding box center [160, 63] width 25 height 15
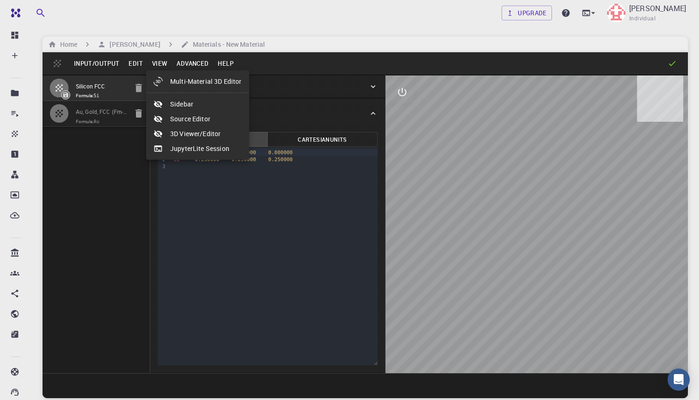
click at [208, 84] on li "Multi-Material 3D Editor" at bounding box center [197, 81] width 103 height 15
select select "Color"
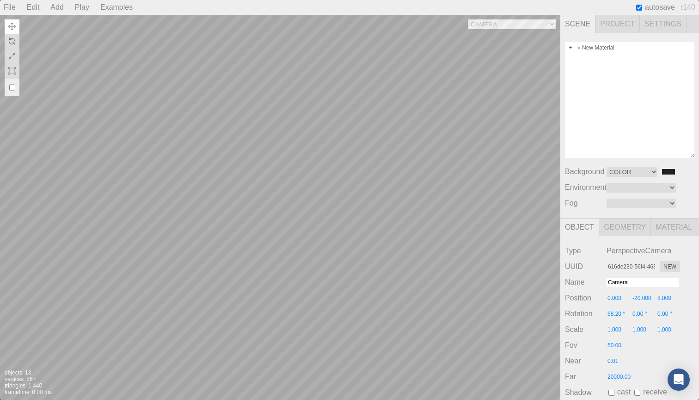
type input "c3641a70-b3de-4737-85a2-1a29d11b6896"
type input "Si-1"
type input "1.116"
type input "0.789"
type input "1.933"
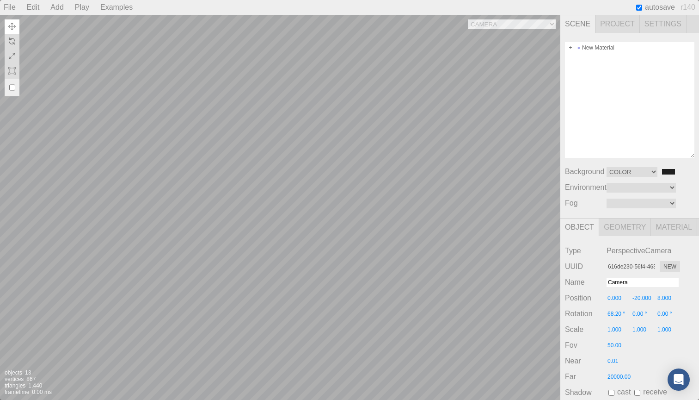
type input "0.00 °"
type input "0.300"
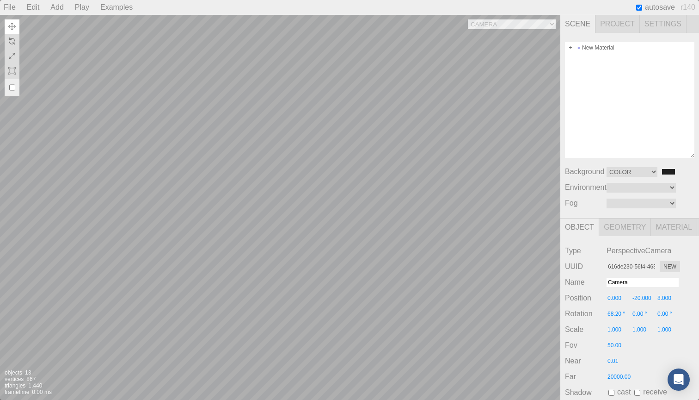
type input "0.300"
type textarea "{ "symbolWithLabel": "Si", "atomicIndex": 1 }"
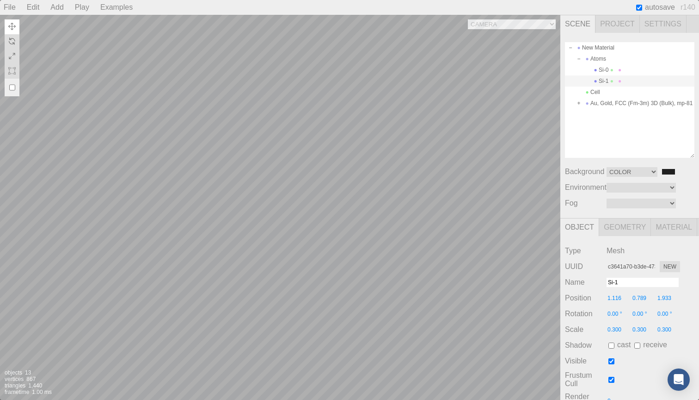
type input "0.899"
type input "0.368"
type input "0.879"
type input "0.00 °"
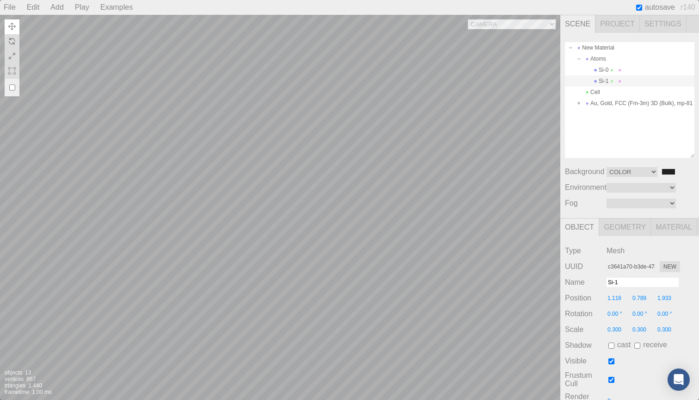
type input "0.00 °"
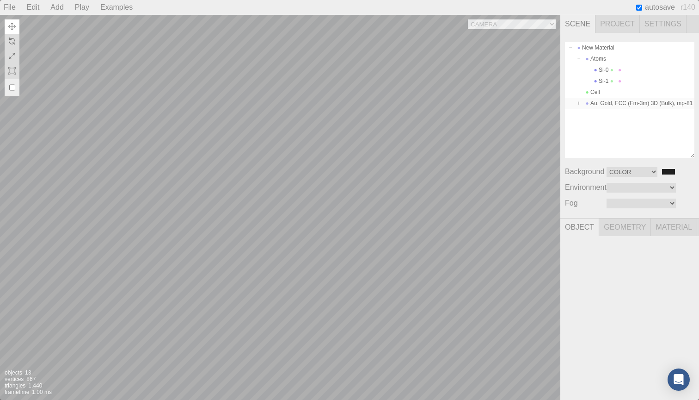
click at [605, 102] on div "Au, Gold, FCC (Fm-3m) 3D (Bulk), mp-81" at bounding box center [629, 103] width 129 height 11
type input "b319cf77-5ca7-4daa-b6da-5949e9d28de0"
type input "Au, Gold, FCC (Fm-3m) 3D (Bulk), mp-81"
type input "2.000"
type input "0.000"
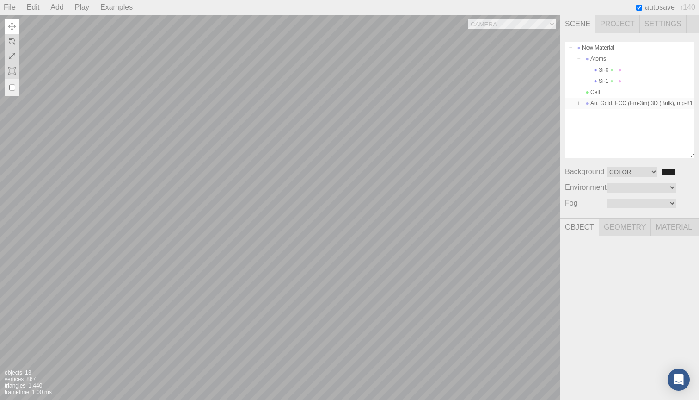
type input "0.000"
type input "0.00 °"
type input "1.000"
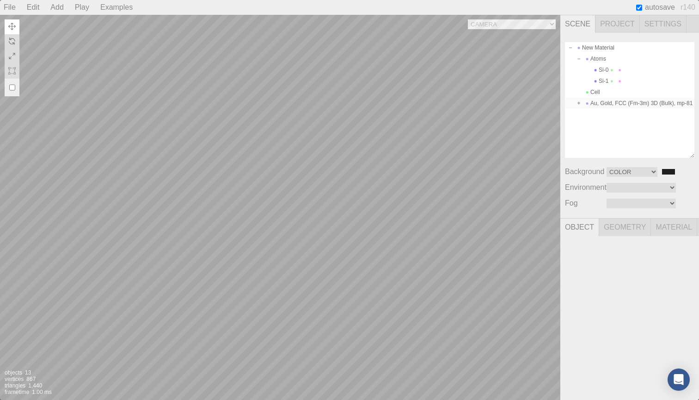
type input "1.000"
type textarea "{}"
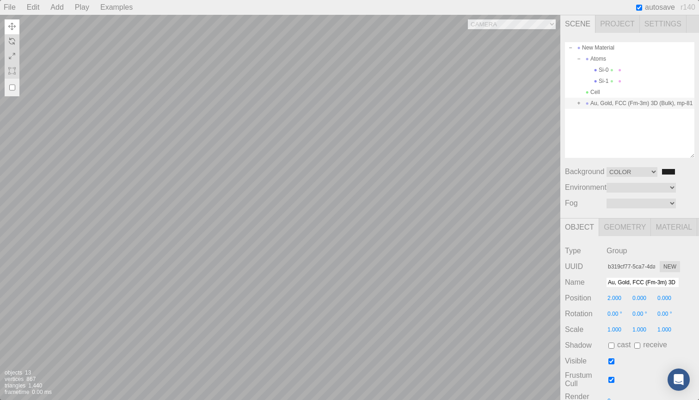
type input "1.058"
type input "0.00 °"
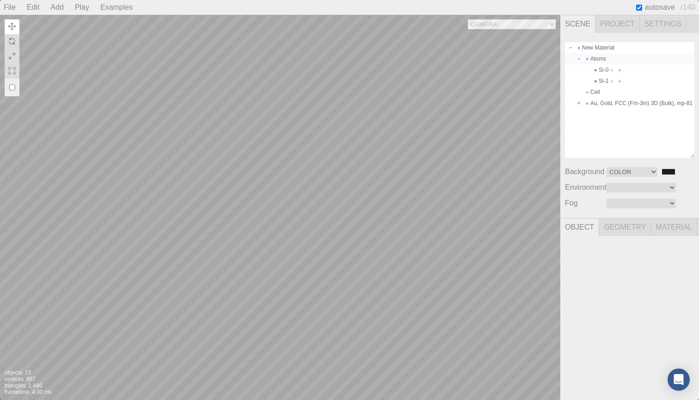
click at [606, 59] on div "Atoms" at bounding box center [629, 58] width 129 height 11
type input "b2993e3b-a2be-4791-8cc7-f137cf7a1d07"
type input "Atoms"
type input "0.000"
type input "0.00 °"
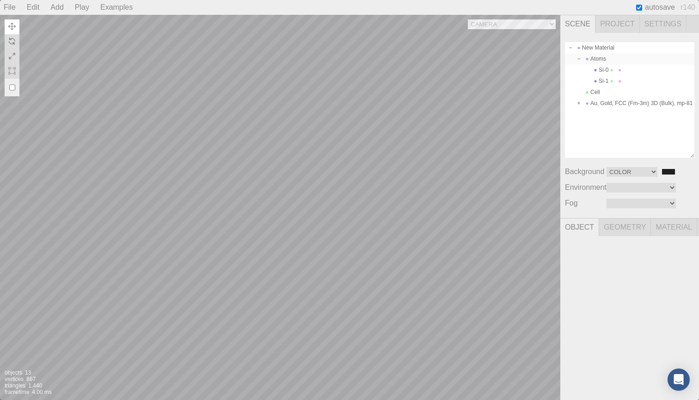
type input "0.00 °"
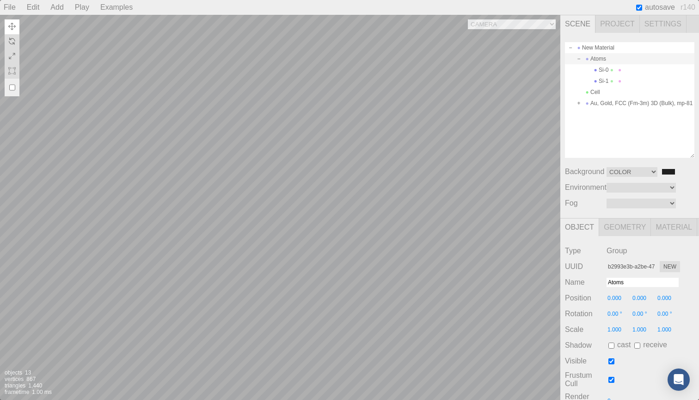
click at [602, 59] on div "Atoms" at bounding box center [629, 58] width 129 height 11
click at [605, 70] on div "Si-0" at bounding box center [629, 69] width 129 height 11
type input "1c897bbb-2be7-456b-9b33-d3bfe1a528ea"
type input "Si-0"
type input "0.00 °"
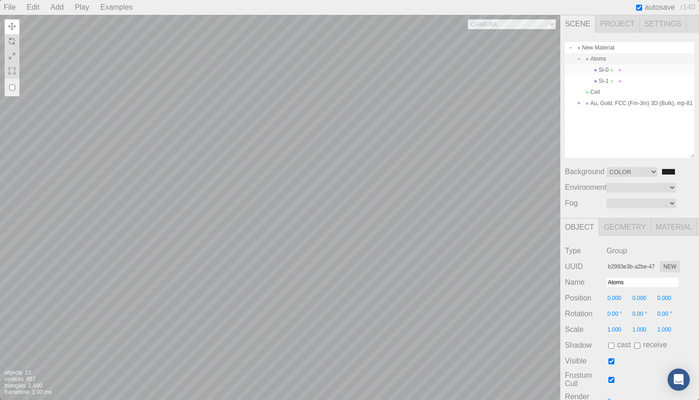
type input "0.00 °"
type input "0.300"
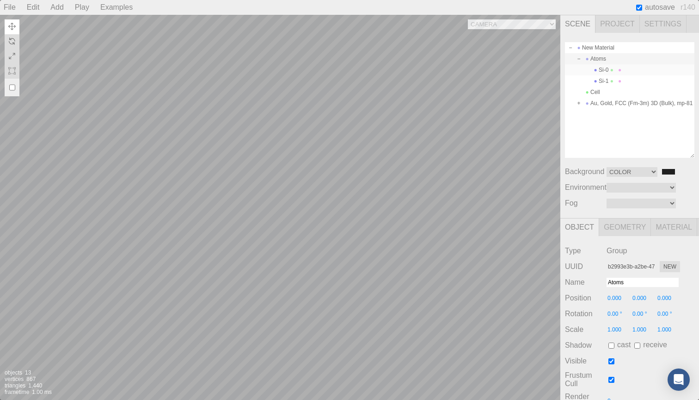
type textarea "{ "symbolWithLabel": "Si", "atomicIndex": 0 }"
click at [606, 84] on div "Si-1" at bounding box center [629, 80] width 129 height 11
type input "c3641a70-b3de-4737-85a2-1a29d11b6896"
type input "Si-1"
type input "0.899"
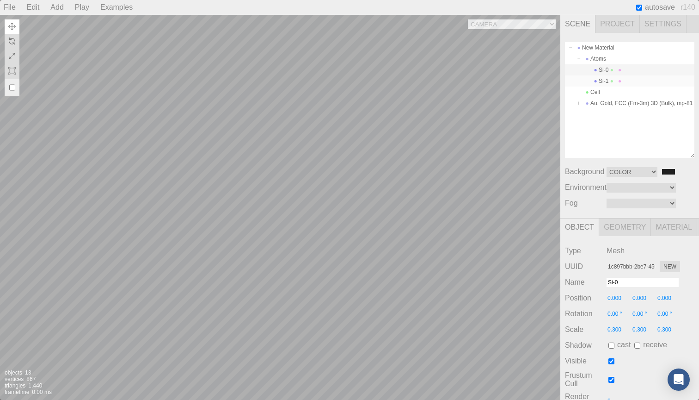
type input "0.368"
type input "0.879"
type input "0.00 °"
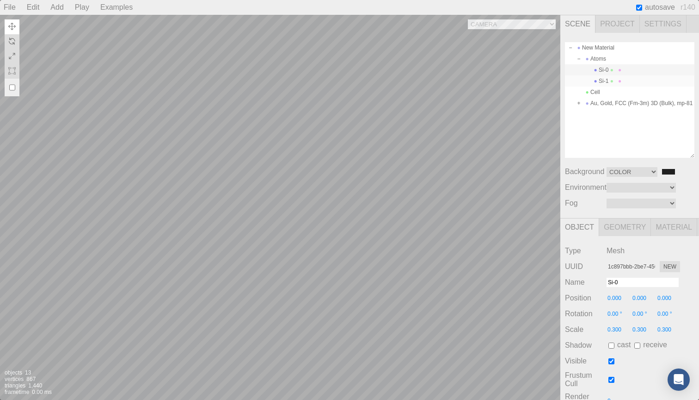
type textarea "{ "symbolWithLabel": "Si", "atomicIndex": 1 }"
click at [592, 46] on div "New Material" at bounding box center [629, 47] width 129 height 11
type input "259c0662-e46f-40bd-87dd-7b6e4b02847a"
type input "New Material"
type input "0.000"
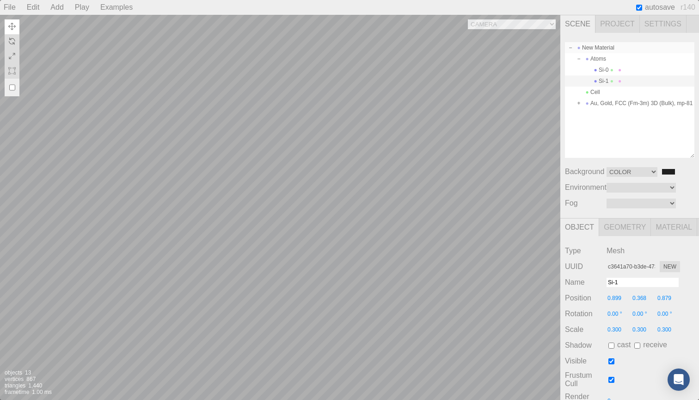
type input "0.000"
type input "0.00 °"
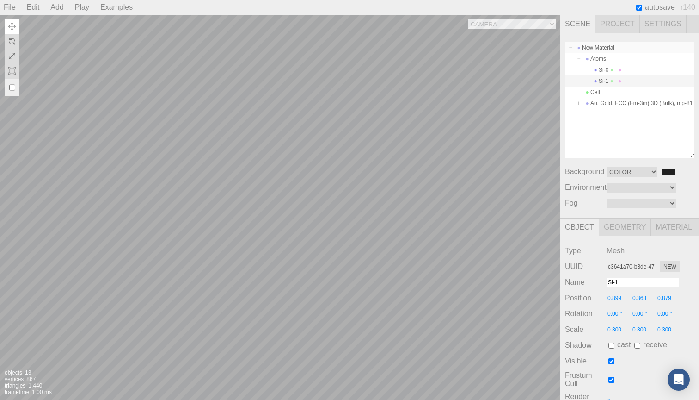
type input "1.000"
type textarea "{}"
click at [603, 62] on div "Atoms" at bounding box center [629, 58] width 129 height 11
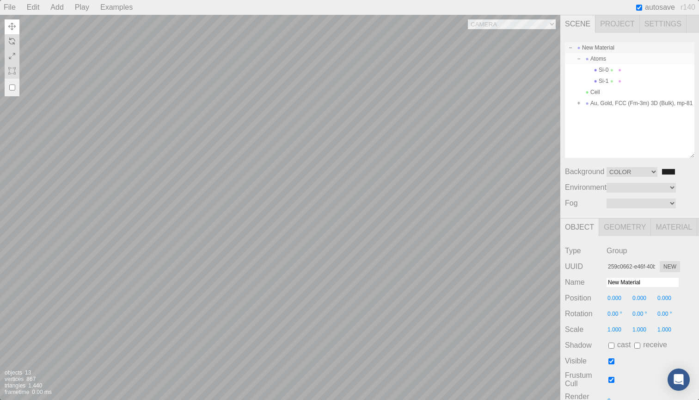
type input "b2993e3b-a2be-4791-8cc7-f137cf7a1d07"
type input "Atoms"
type input "0.00 °"
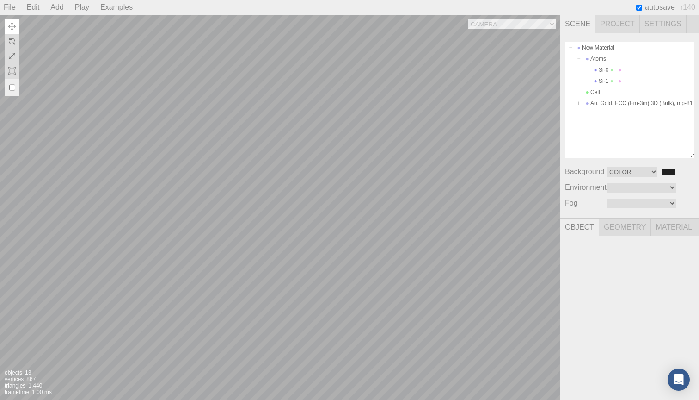
type input "1c897bbb-2be7-456b-9b33-d3bfe1a528ea"
type input "Si-0"
type input "0.00 °"
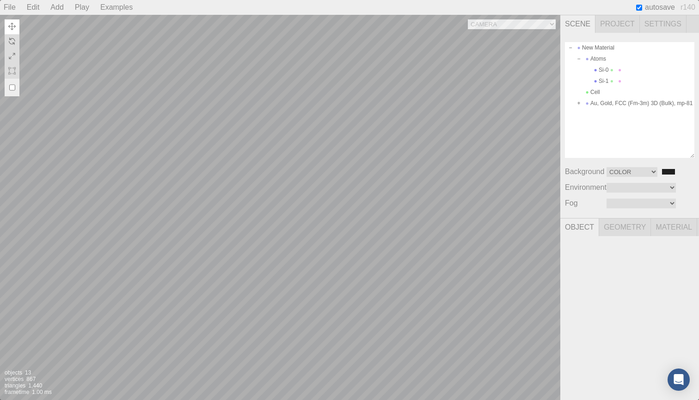
type input "0.300"
type textarea "{ "symbolWithLabel": "Si", "atomicIndex": 0 }"
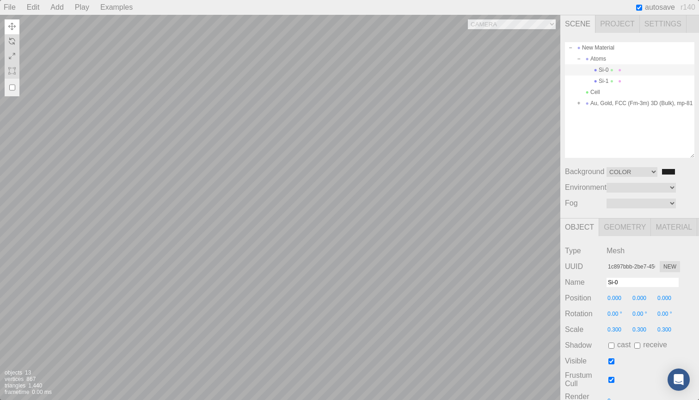
type input "-0.265"
type input "0.230"
type input "0.755"
type input "0.00 °"
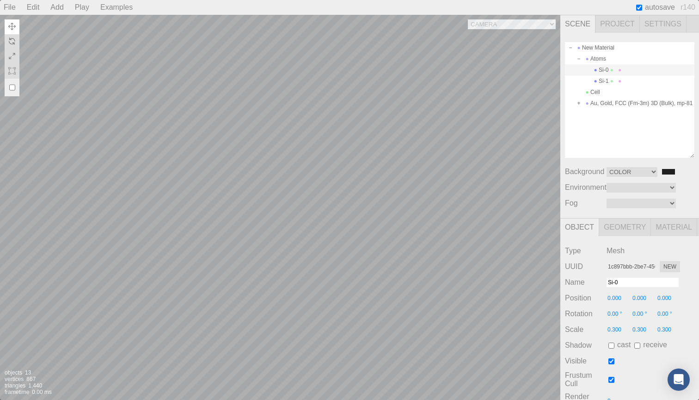
type input "0.00 °"
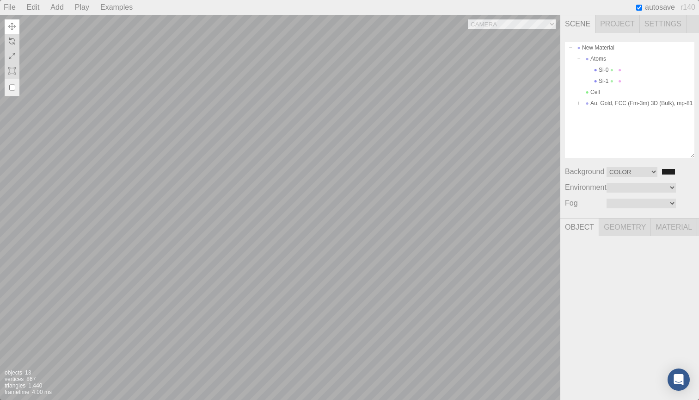
type input "c3641a70-b3de-4737-85a2-1a29d11b6896"
type input "Si-1"
type input "0.899"
type input "0.368"
type input "0.879"
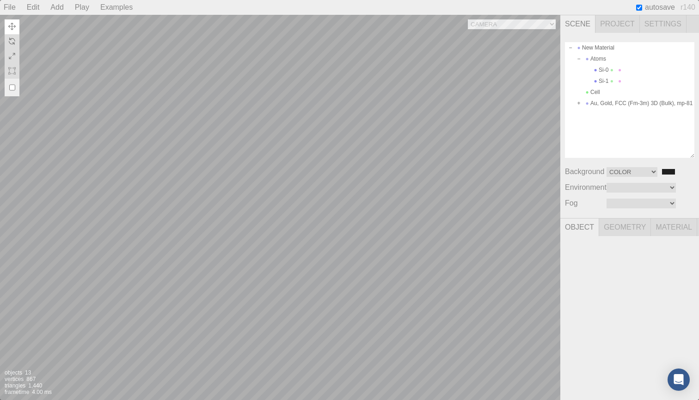
type input "0.00 °"
type textarea "{ "symbolWithLabel": "Si", "atomicIndex": 1 }"
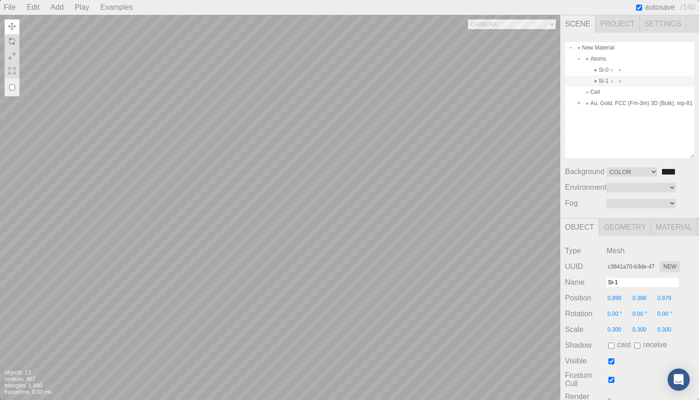
type input "5.144"
type input "0.00 °"
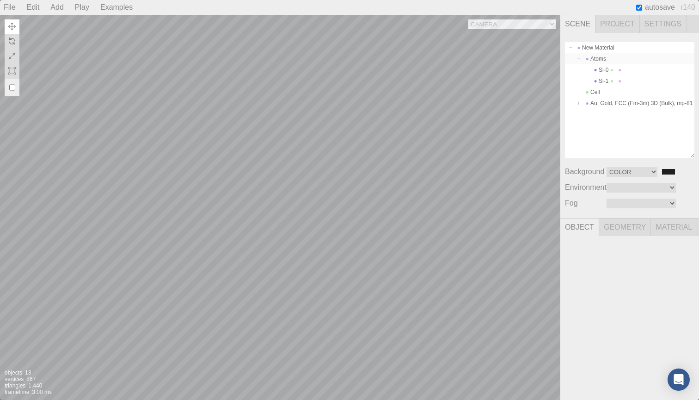
click at [604, 61] on div "Atoms" at bounding box center [629, 58] width 129 height 11
type input "b2993e3b-a2be-4791-8cc7-f137cf7a1d07"
type input "Atoms"
type input "0.000"
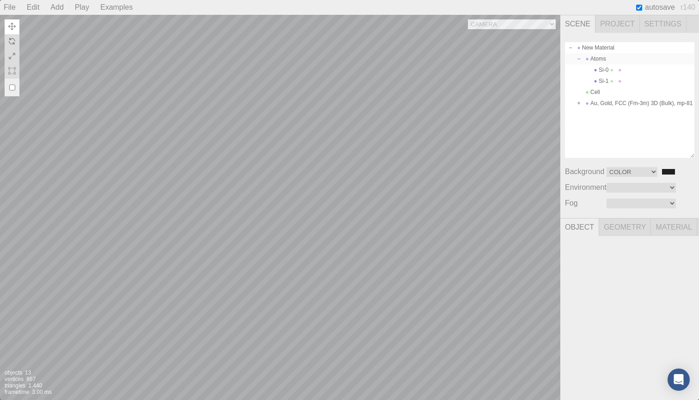
type input "0.000"
type input "0.00 °"
type input "1.000"
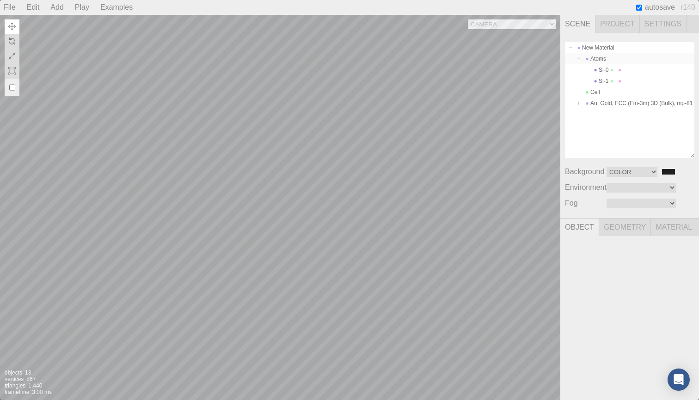
type input "1.000"
type textarea "{}"
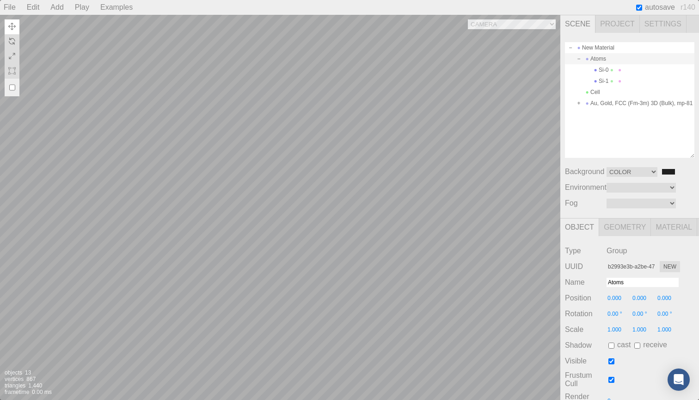
type input "0.445"
type input "0.160"
type input "0.343"
type input "0.00 °"
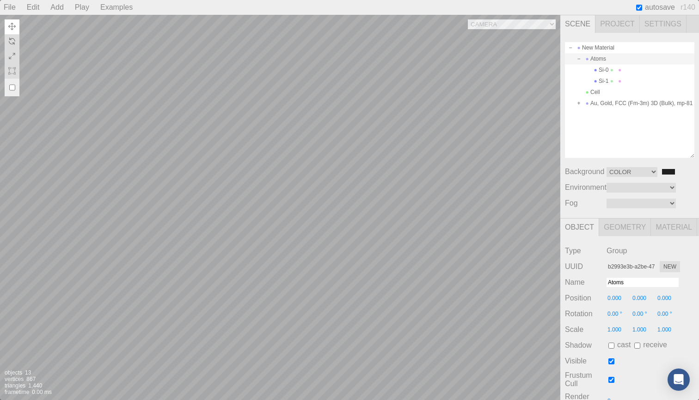
type input "0.00 °"
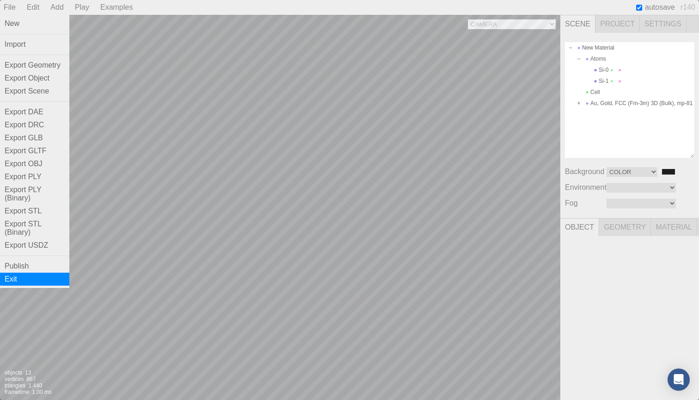
click at [41, 277] on div "Exit" at bounding box center [34, 278] width 69 height 13
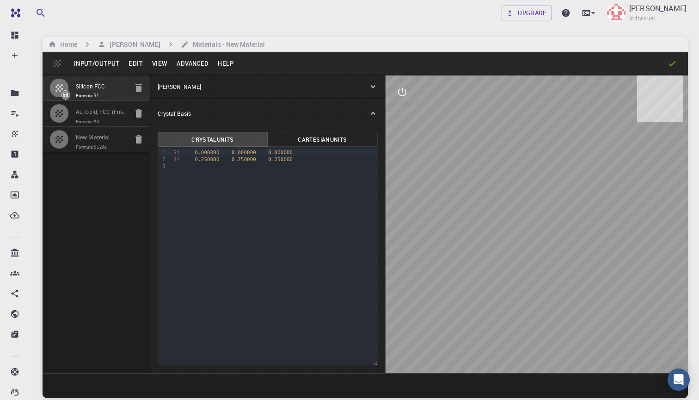
click at [96, 144] on code "Si2Au" at bounding box center [101, 146] width 14 height 5
type input "TRI"
type input "3.8669999135585558"
type input "3.8669998981069353"
type input "3.867000102996826"
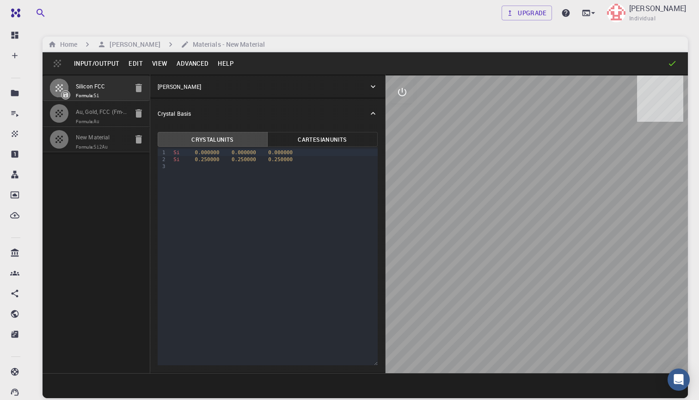
type input "59.9999982472968"
type input "59.99999837947563"
type input "59.999994077402114"
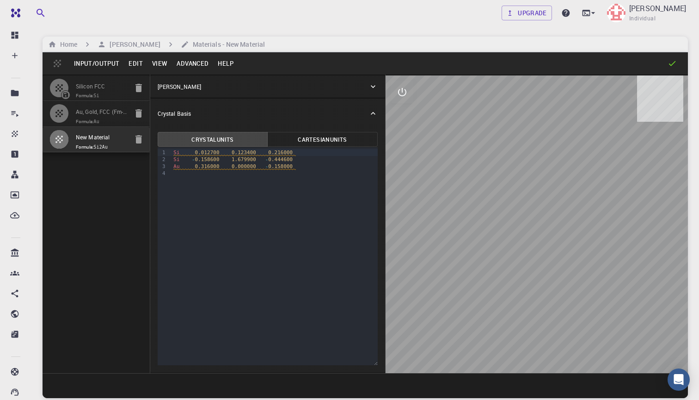
click at [108, 193] on div "Silicon FCC Formula: Si Au, Gold, FCC (Fm-3m) 3D (Bulk), mp-81 Formula: Au New …" at bounding box center [97, 223] width 108 height 298
click at [116, 235] on div "Silicon FCC Formula: Si Au, Gold, FCC (Fm-3m) 3D (Bulk), mp-81 Formula: Au New …" at bounding box center [97, 223] width 108 height 298
click at [102, 144] on code "Si2Au" at bounding box center [101, 146] width 14 height 5
click at [99, 141] on input "New Material" at bounding box center [102, 138] width 52 height 11
type input "N"
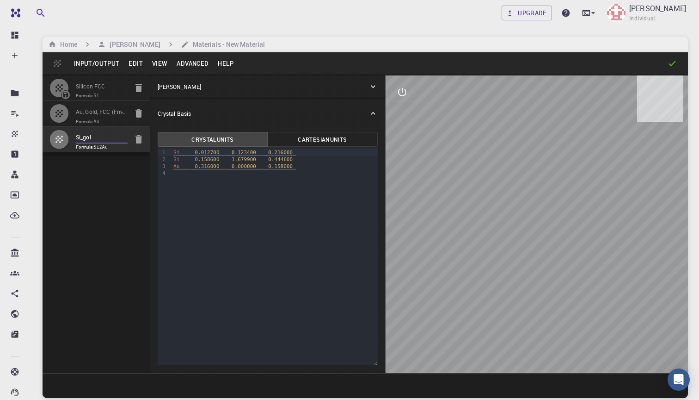
type input "Si_gold"
click at [117, 216] on div "Silicon FCC Formula: Si Au, Gold, FCC (Fm-3m) 3D (Bulk), mp-81 Formula: Au Si_g…" at bounding box center [97, 223] width 108 height 298
click at [100, 152] on div "Silicon FCC Formula: Si Au, Gold, FCC (Fm-3m) 3D (Bulk), mp-81 Formula: Au Si_g…" at bounding box center [97, 223] width 108 height 298
click at [78, 140] on input "Si_gold" at bounding box center [102, 138] width 52 height 11
click at [70, 171] on div "Silicon FCC Formula: Si Au, Gold, FCC (Fm-3m) 3D (Bulk), mp-81 Formula: Au Si_g…" at bounding box center [97, 223] width 108 height 298
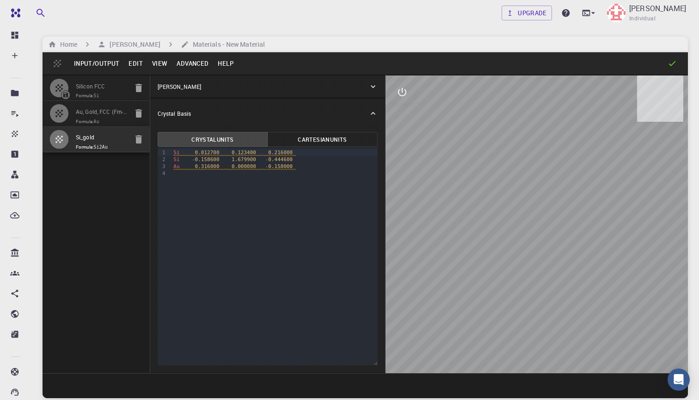
click at [57, 139] on icon "button" at bounding box center [59, 139] width 11 height 11
click at [59, 64] on div "Input/Output Edit View Advanced Help" at bounding box center [366, 63] width 646 height 22
click at [102, 59] on button "Input/Output" at bounding box center [96, 63] width 55 height 15
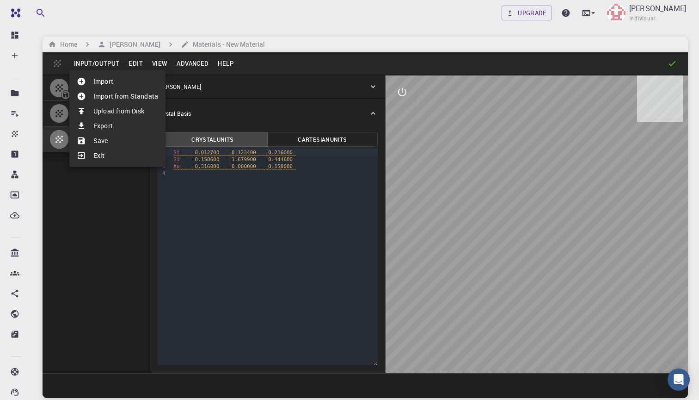
click at [111, 141] on li "Save" at bounding box center [117, 140] width 96 height 15
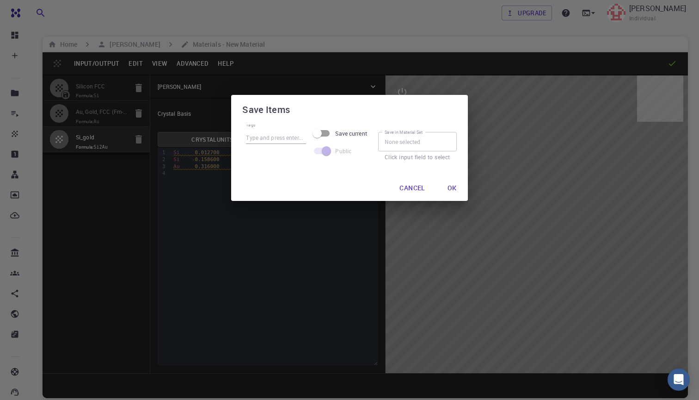
click at [280, 141] on input "Tags" at bounding box center [276, 138] width 60 height 12
click at [329, 130] on input "Save current" at bounding box center [317, 133] width 53 height 18
checkbox input "true"
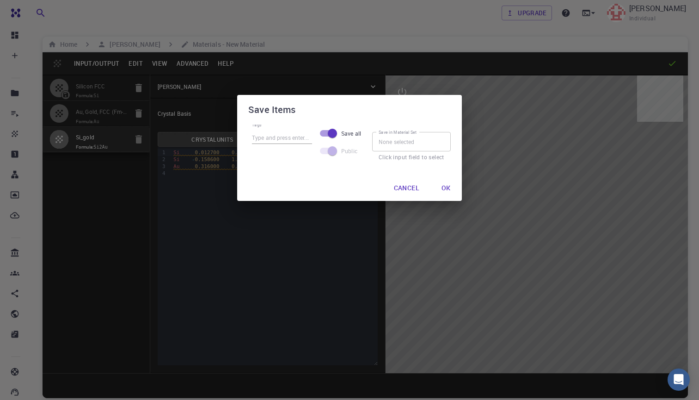
click at [418, 142] on input "Save in Material Set" at bounding box center [411, 141] width 79 height 19
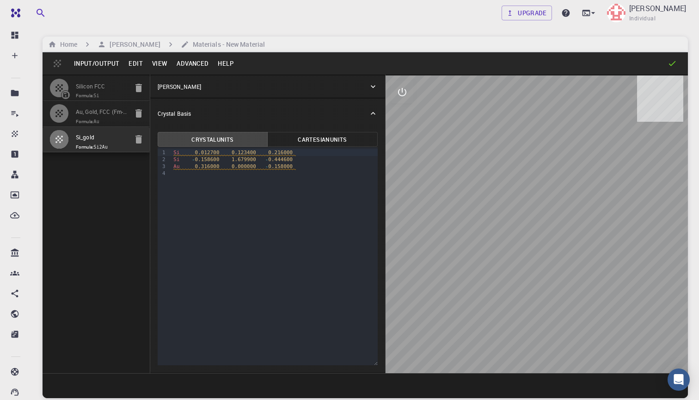
click at [84, 192] on div "Silicon FCC Formula: Si Au, Gold, FCC (Fm-3m) 3D (Bulk), mp-81 Formula: Au Si_g…" at bounding box center [97, 223] width 108 height 298
click at [93, 144] on span "Formula: Si2Au" at bounding box center [102, 146] width 52 height 7
click at [132, 62] on button "Edit" at bounding box center [136, 63] width 24 height 15
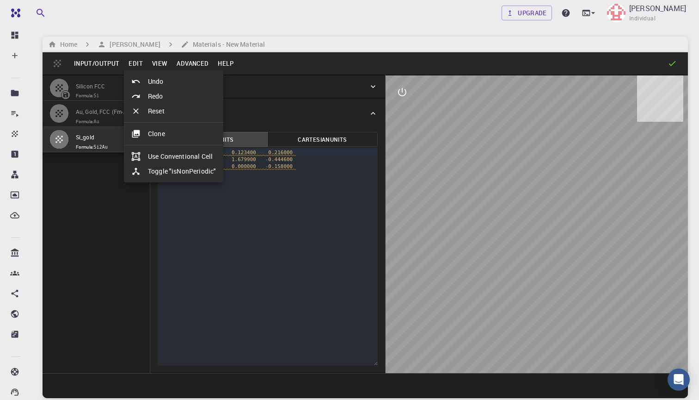
click at [98, 64] on div at bounding box center [349, 200] width 699 height 400
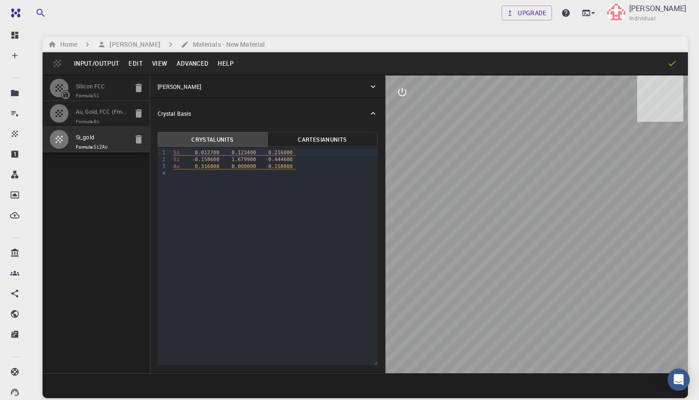
click at [98, 64] on button "Input/Output" at bounding box center [96, 63] width 55 height 15
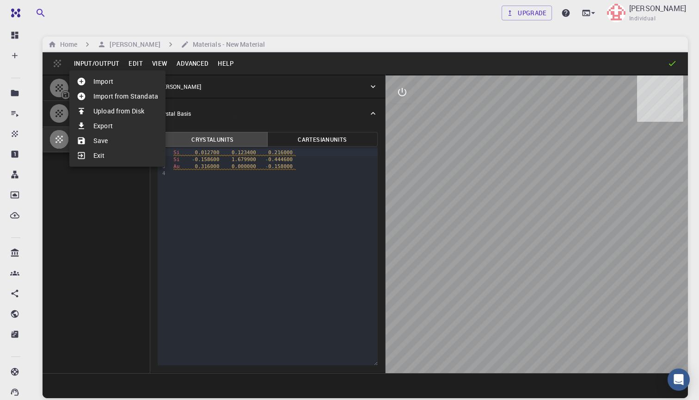
click at [107, 123] on li "Export" at bounding box center [117, 125] width 96 height 15
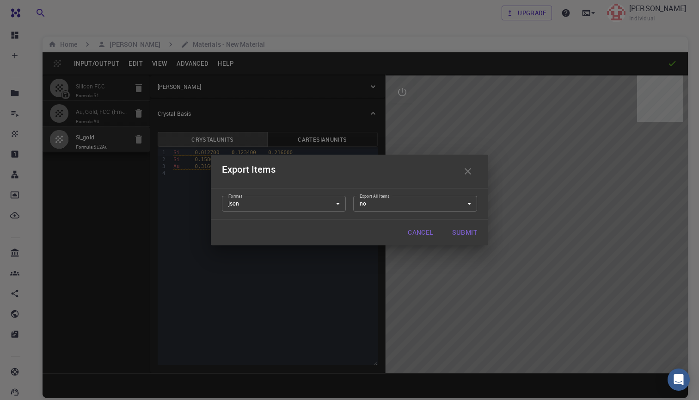
click at [336, 206] on body "Free Dashboard Create New Job New Material Create Material Upload File Import f…" at bounding box center [349, 235] width 699 height 470
click at [314, 233] on li "poscar" at bounding box center [284, 236] width 124 height 14
type input "poscar"
click at [411, 203] on body "Free Dashboard Create New Job New Material Create Material Upload File Import f…" at bounding box center [349, 235] width 699 height 470
click at [370, 235] on li "no" at bounding box center [415, 236] width 124 height 14
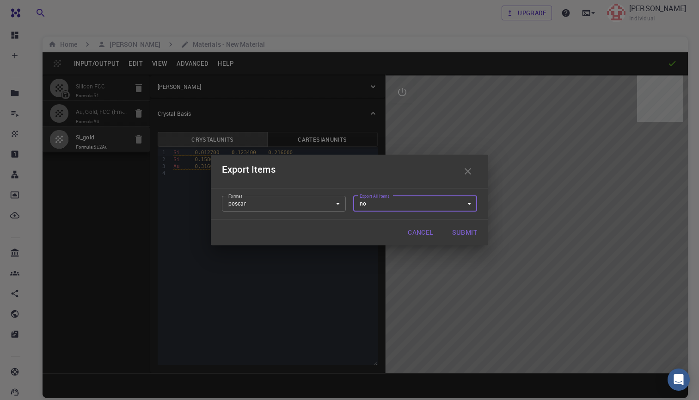
click at [282, 226] on div "Cancel Submit" at bounding box center [349, 232] width 277 height 26
click at [465, 231] on button "Submit" at bounding box center [465, 232] width 40 height 18
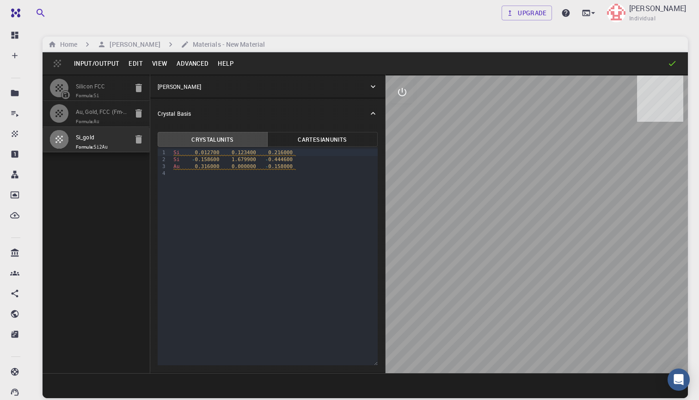
click at [446, 12] on div "Upgrade Anirban Pal Individual" at bounding box center [365, 13] width 668 height 24
click at [111, 143] on span "Formula: Si2Au" at bounding box center [102, 146] width 52 height 7
click at [88, 66] on button "Input/Output" at bounding box center [96, 63] width 55 height 15
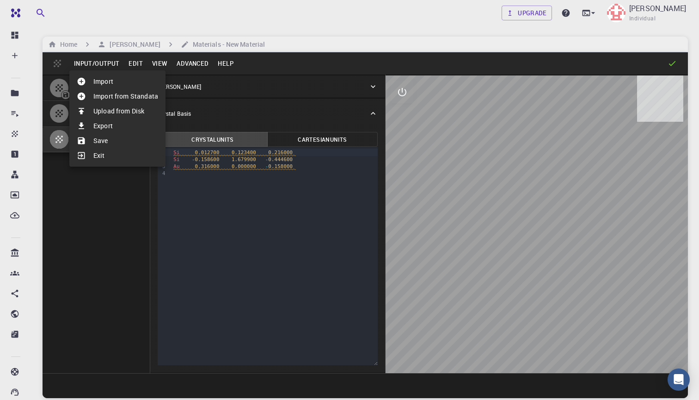
click at [111, 140] on li "Save" at bounding box center [117, 140] width 96 height 15
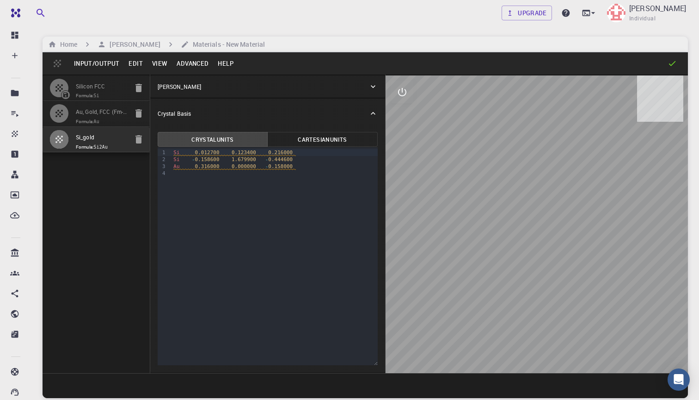
click at [106, 60] on button "Input/Output" at bounding box center [96, 63] width 55 height 15
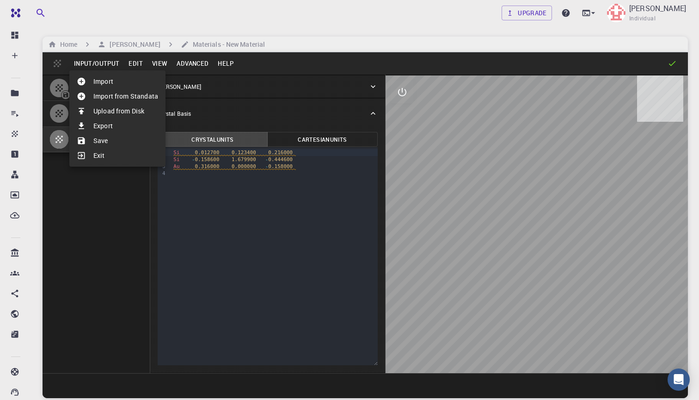
click at [125, 125] on li "Export" at bounding box center [117, 125] width 96 height 15
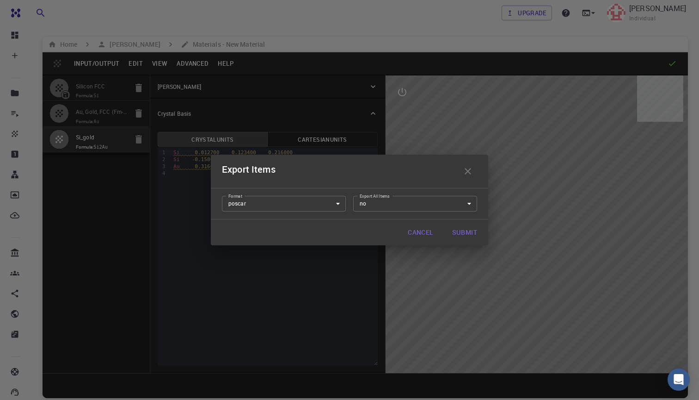
click at [339, 209] on body "Free Dashboard Create New Job New Material Create Material Upload File Import f…" at bounding box center [349, 235] width 699 height 470
click at [314, 219] on li "json" at bounding box center [284, 222] width 124 height 14
type input "json"
click at [370, 233] on div "Cancel Submit" at bounding box center [349, 232] width 277 height 26
click at [465, 231] on button "Submit" at bounding box center [465, 232] width 40 height 18
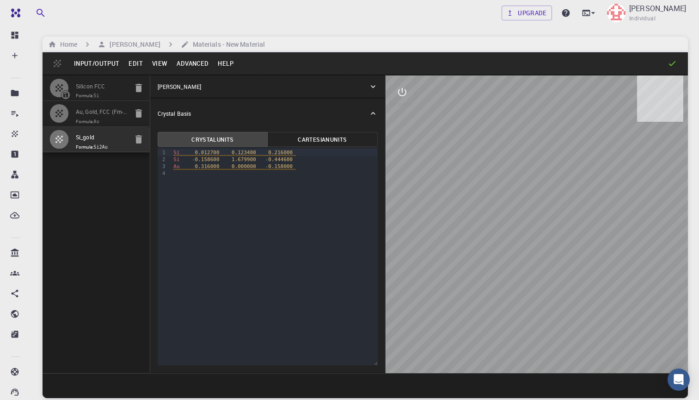
click at [529, 31] on div "Upgrade Anirban Pal Individual Home Anirban Pal Materials - New Material Input/…" at bounding box center [365, 235] width 668 height 470
click at [216, 45] on h6 "Materials - New Material" at bounding box center [227, 44] width 76 height 10
